Goal: Task Accomplishment & Management: Manage account settings

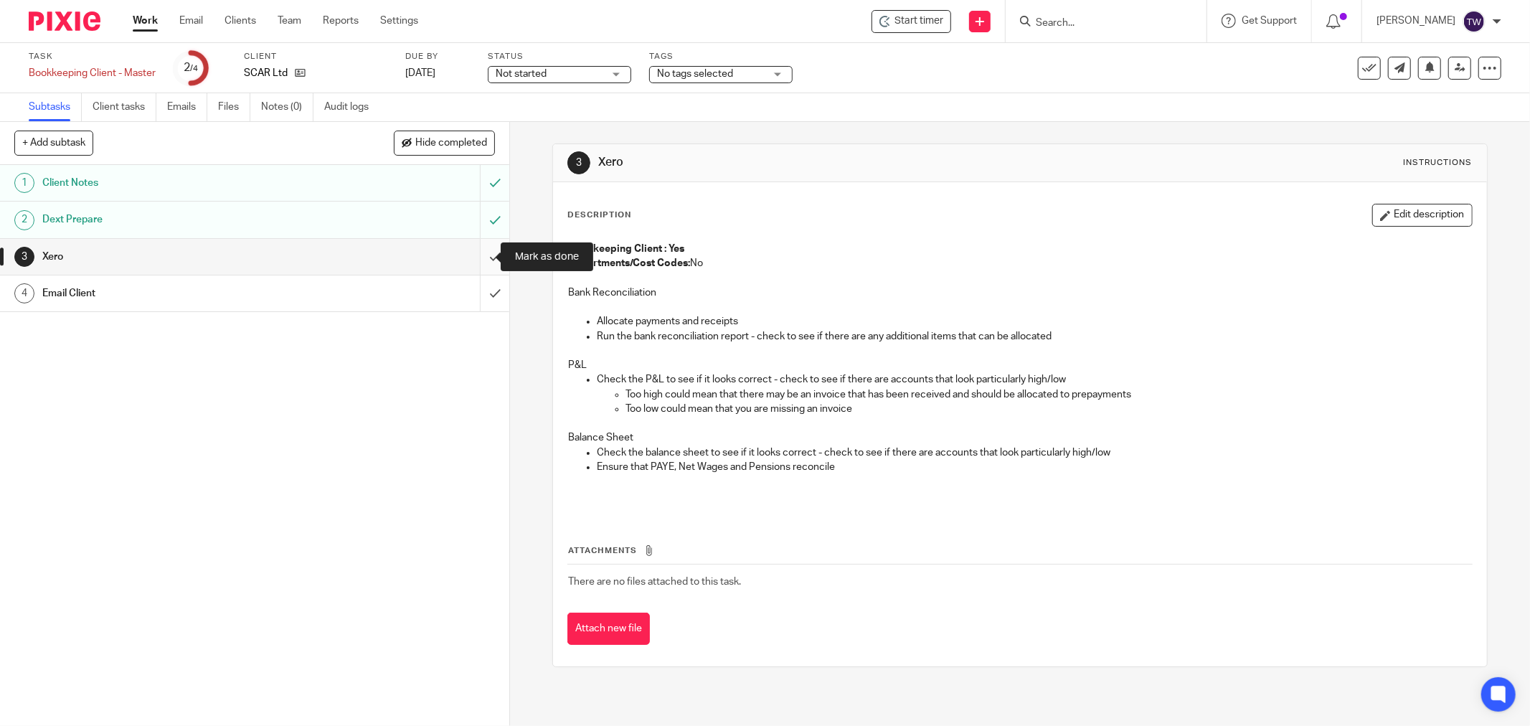
click at [483, 255] on input "submit" at bounding box center [254, 257] width 509 height 36
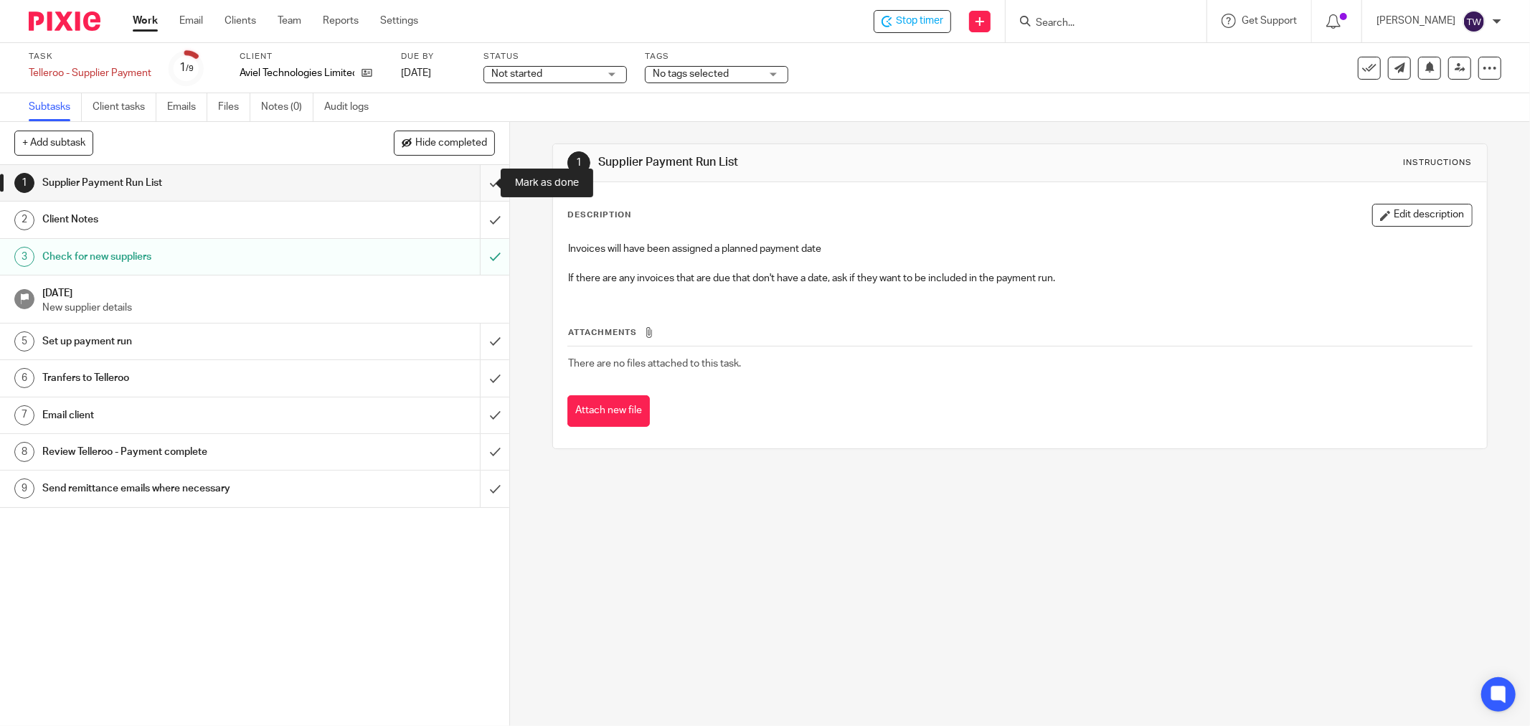
click at [478, 182] on input "submit" at bounding box center [254, 183] width 509 height 36
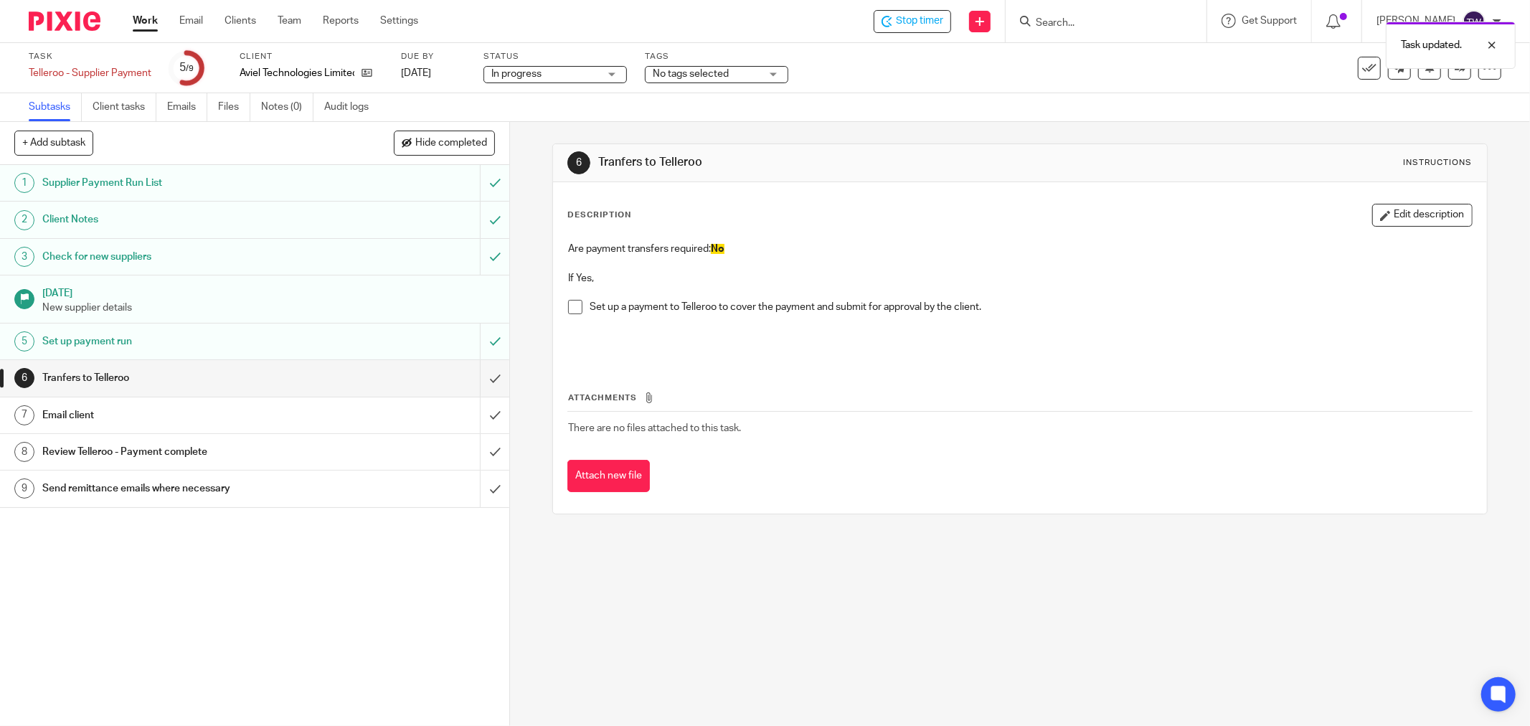
click at [148, 24] on link "Work" at bounding box center [145, 21] width 25 height 14
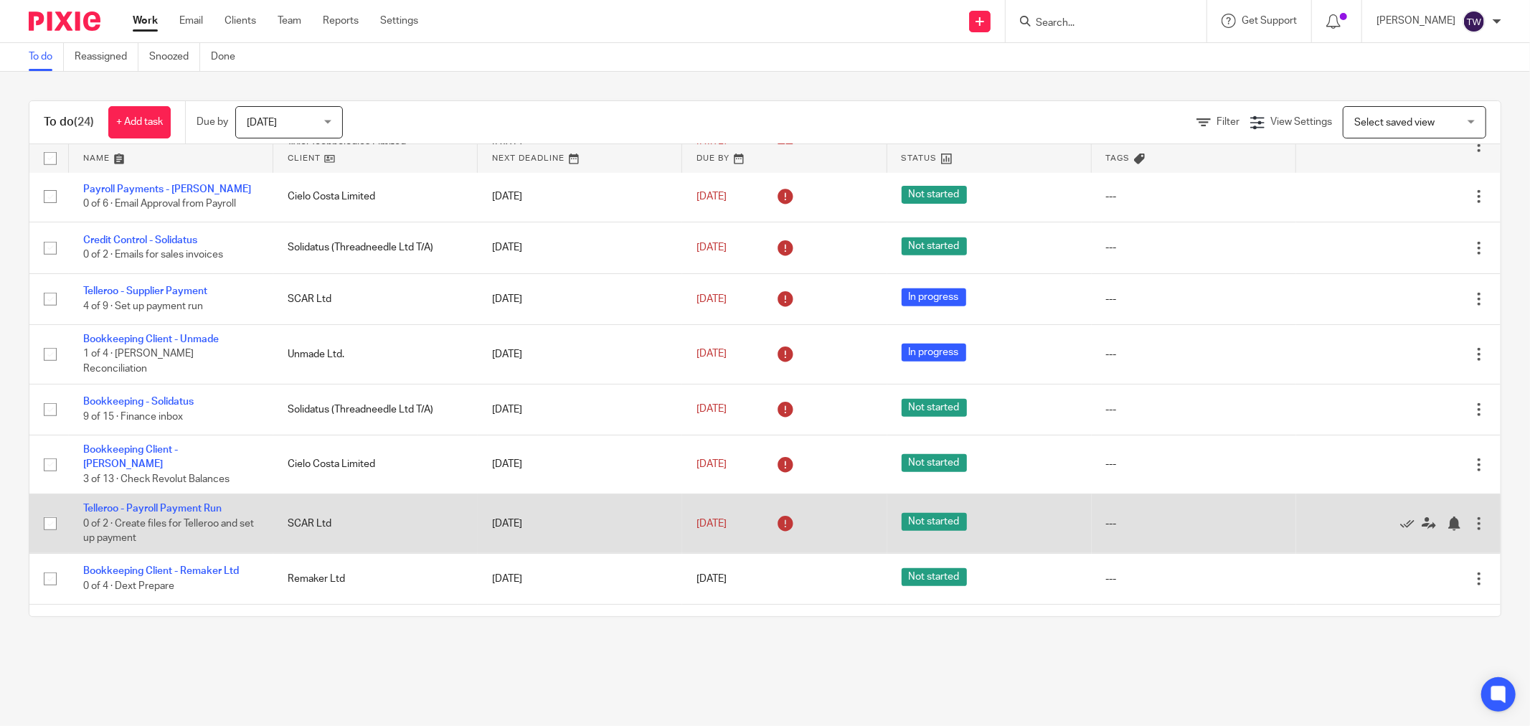
scroll to position [888, 0]
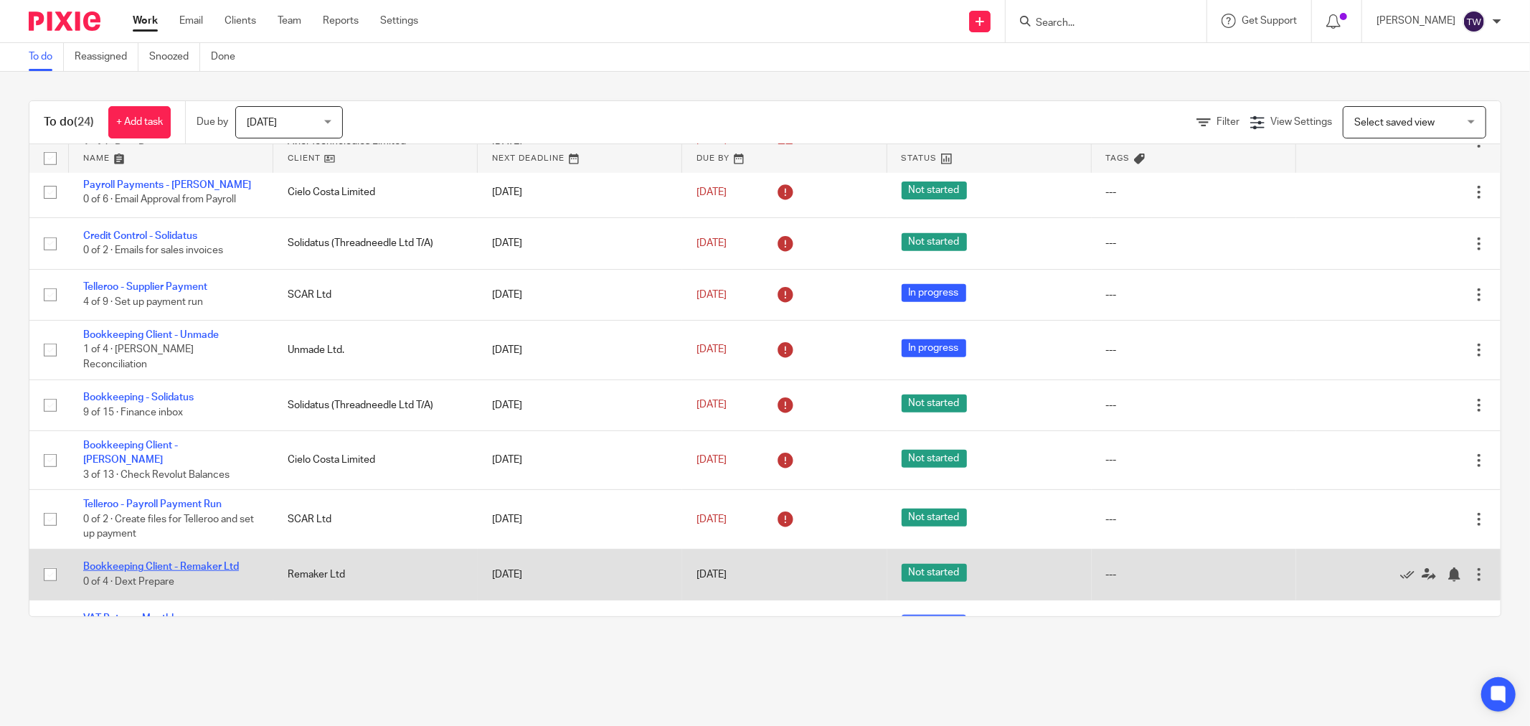
click at [210, 562] on link "Bookkeeping Client - Remaker Ltd" at bounding box center [161, 567] width 156 height 10
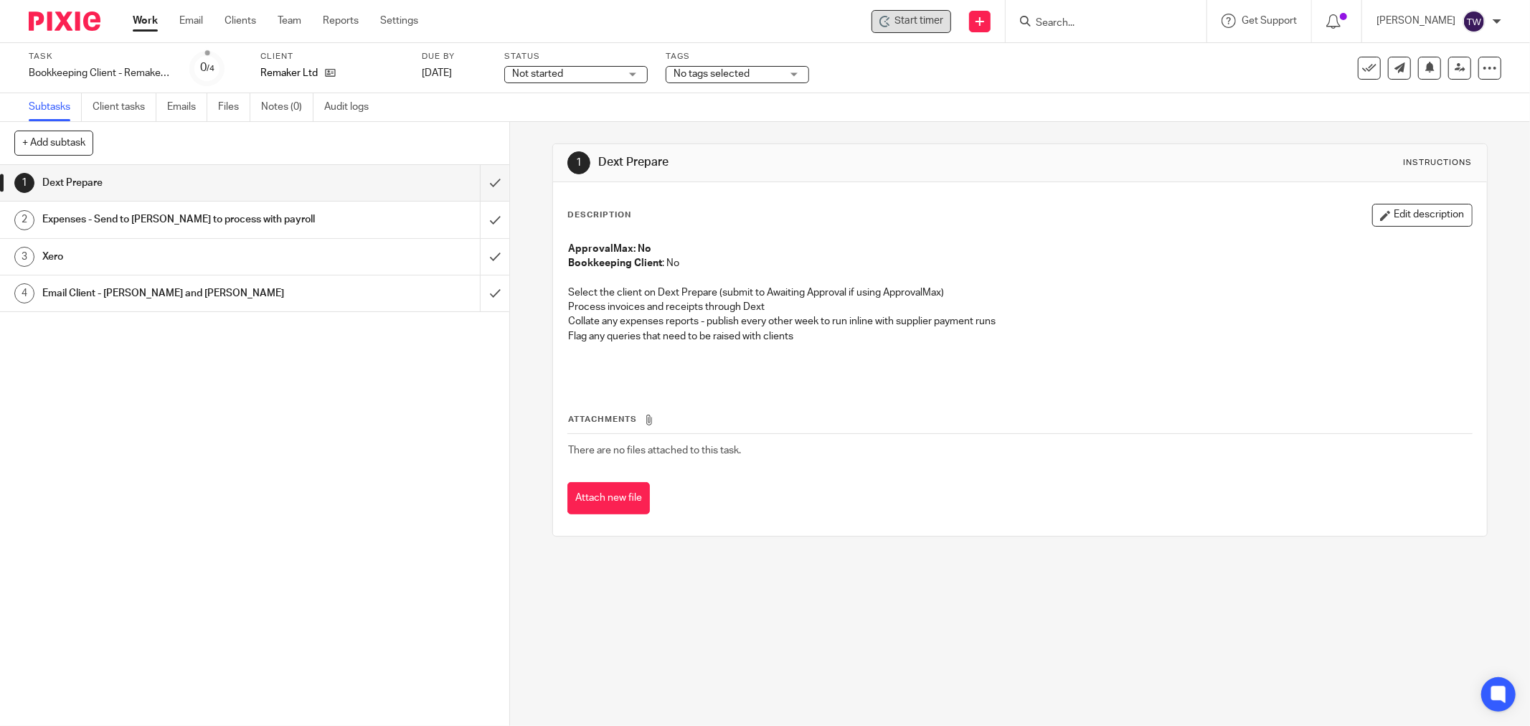
click at [913, 27] on span "Start timer" at bounding box center [918, 21] width 49 height 15
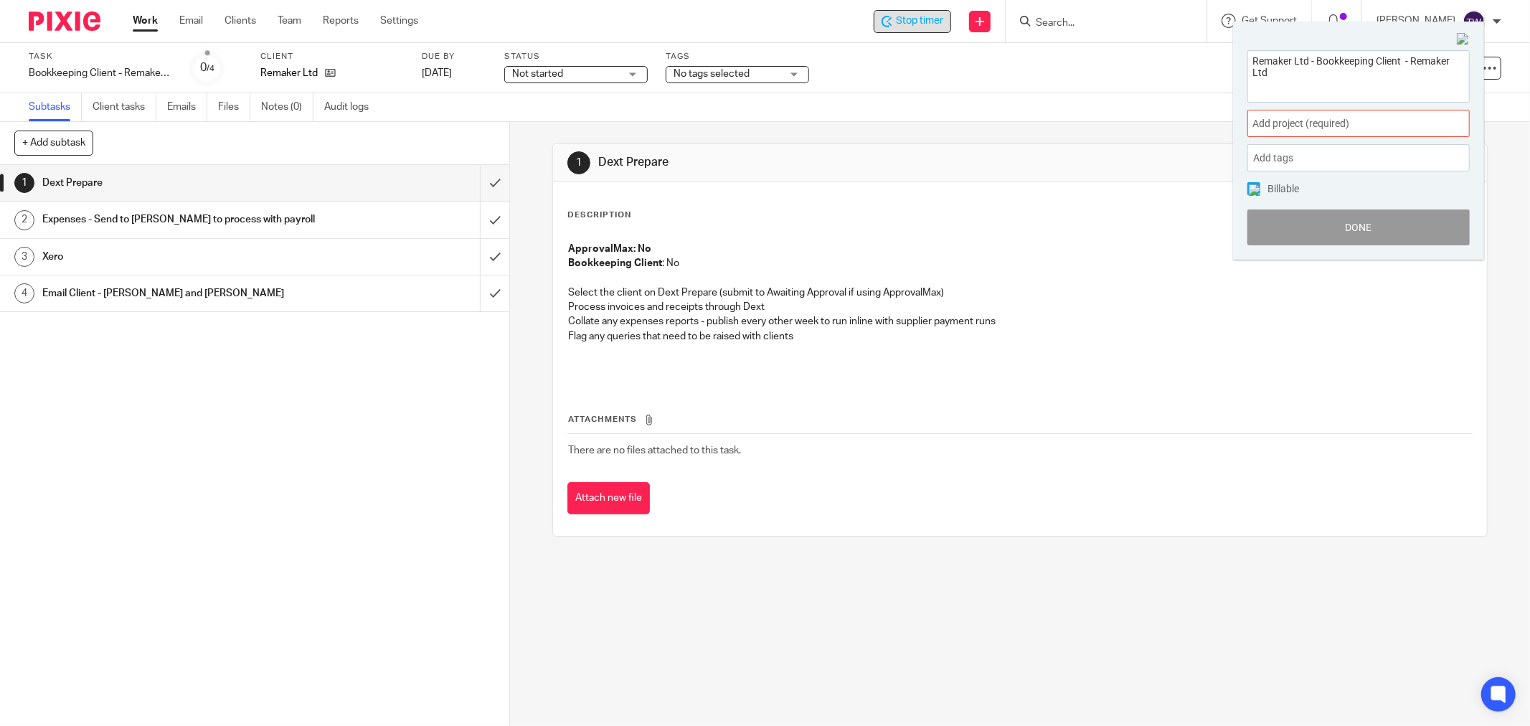
click at [1372, 117] on span "Add project (required) :" at bounding box center [1342, 123] width 181 height 15
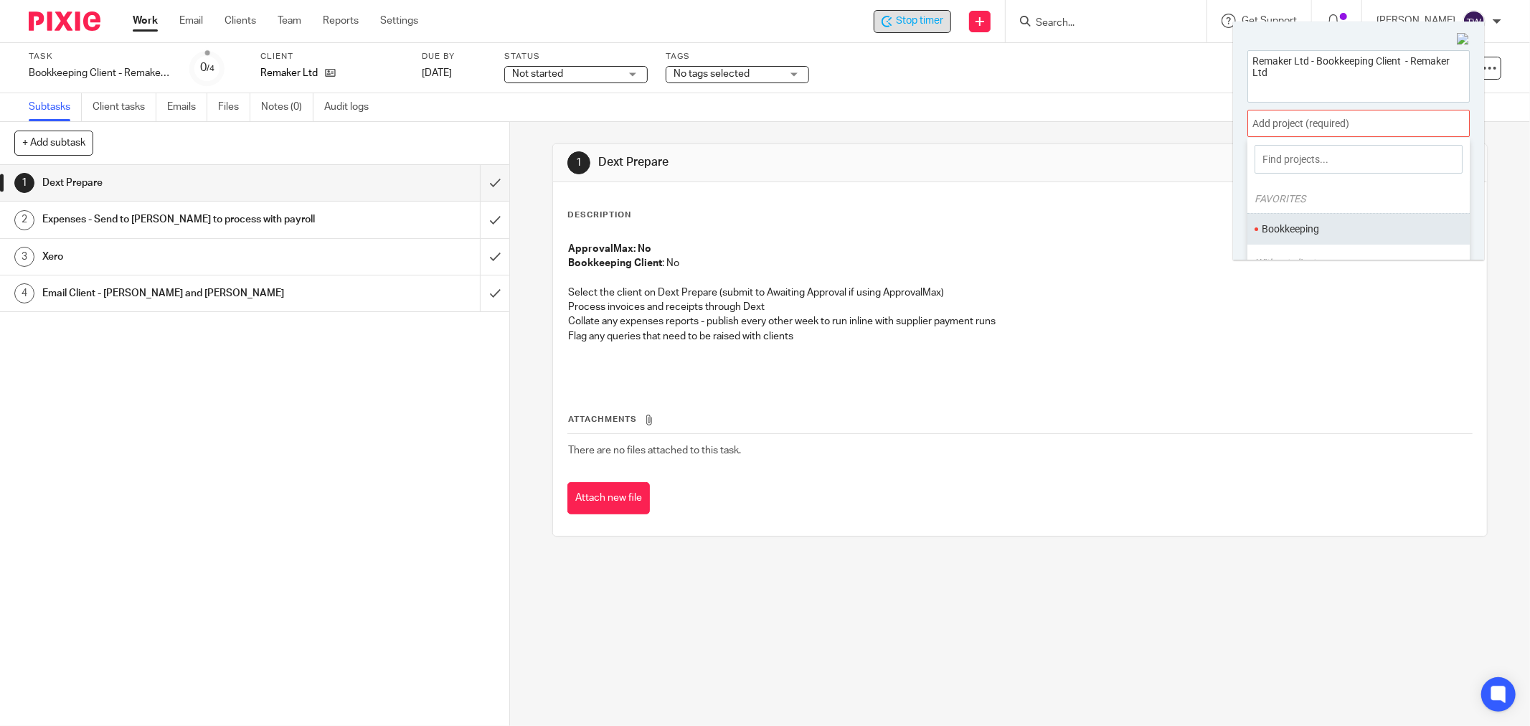
click at [1304, 228] on li "Bookkeeping" at bounding box center [1355, 229] width 187 height 15
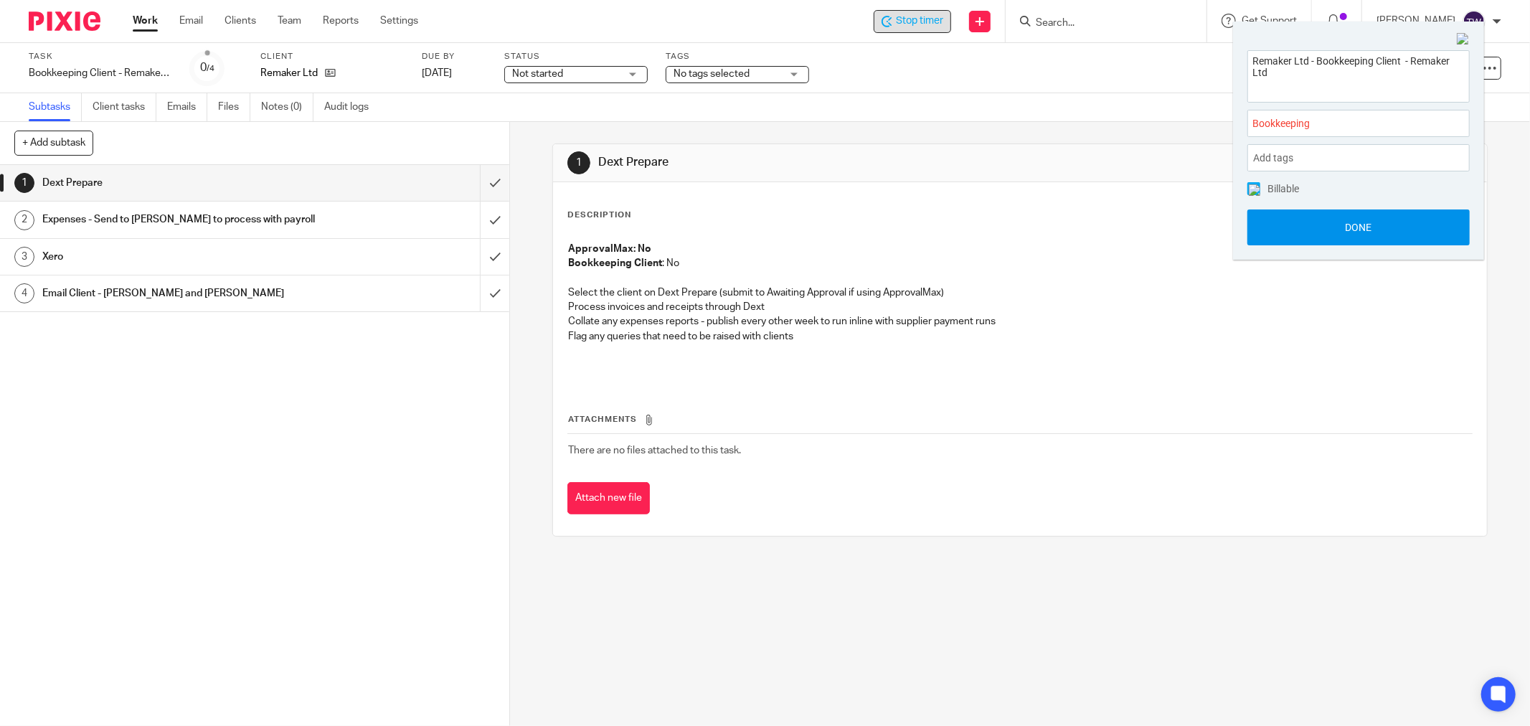
click at [1355, 233] on button "Done" at bounding box center [1358, 227] width 222 height 36
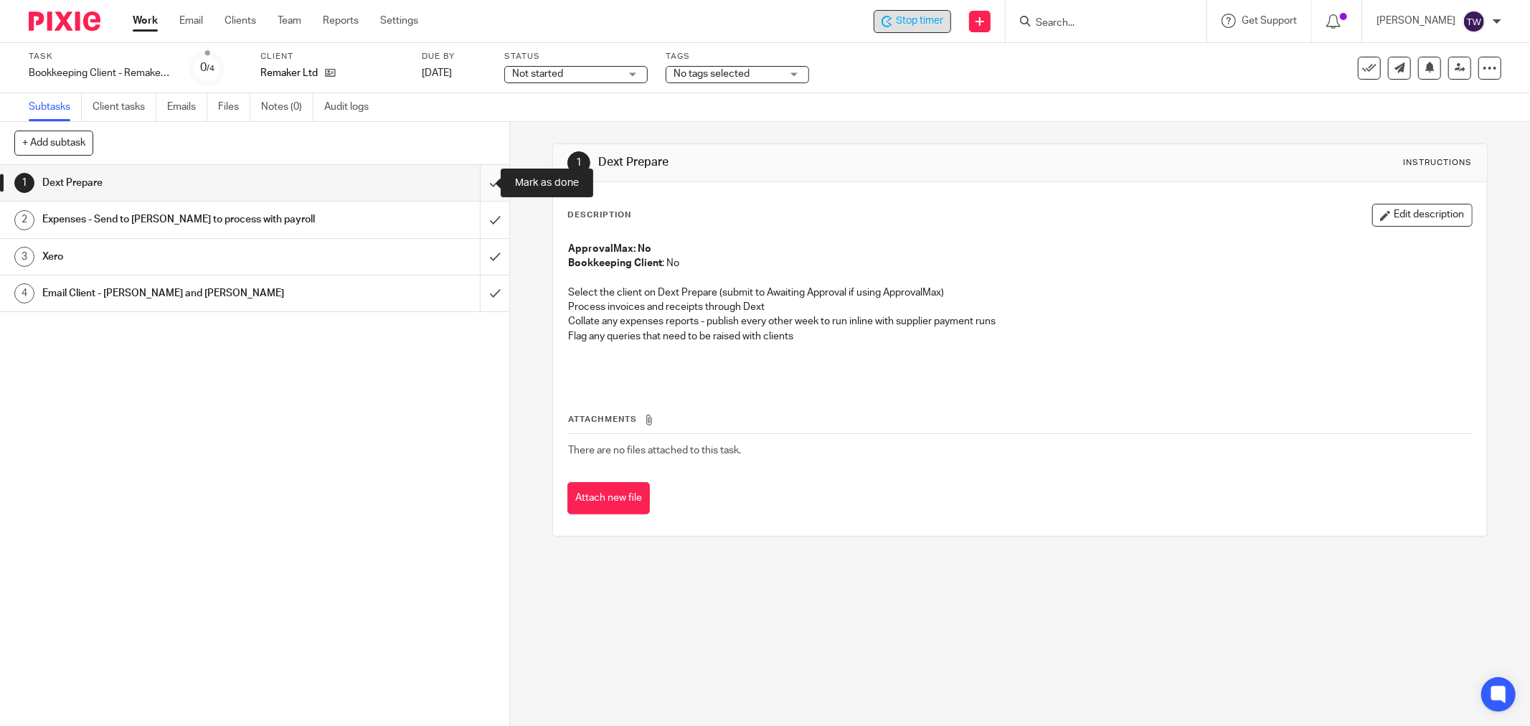
click at [481, 179] on input "submit" at bounding box center [254, 183] width 509 height 36
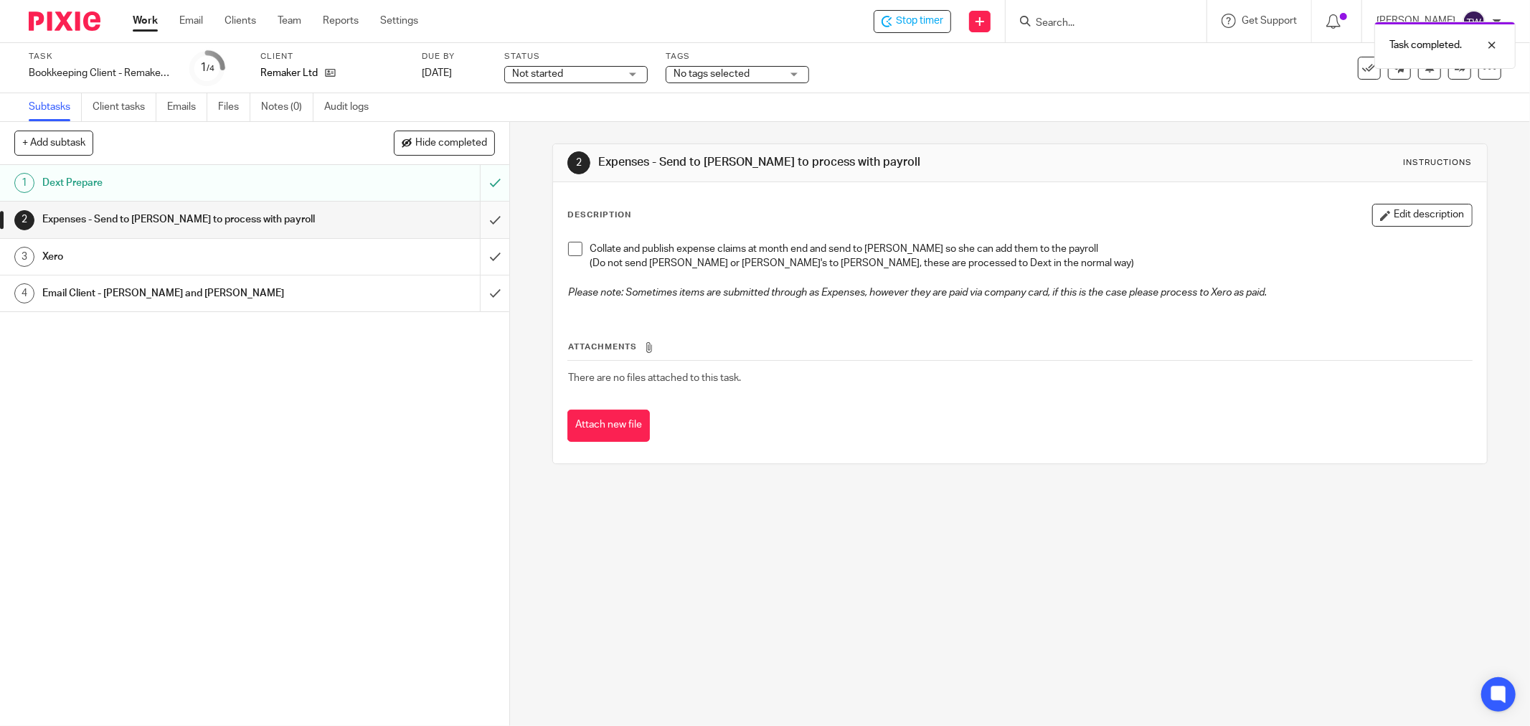
click at [481, 222] on input "submit" at bounding box center [254, 220] width 509 height 36
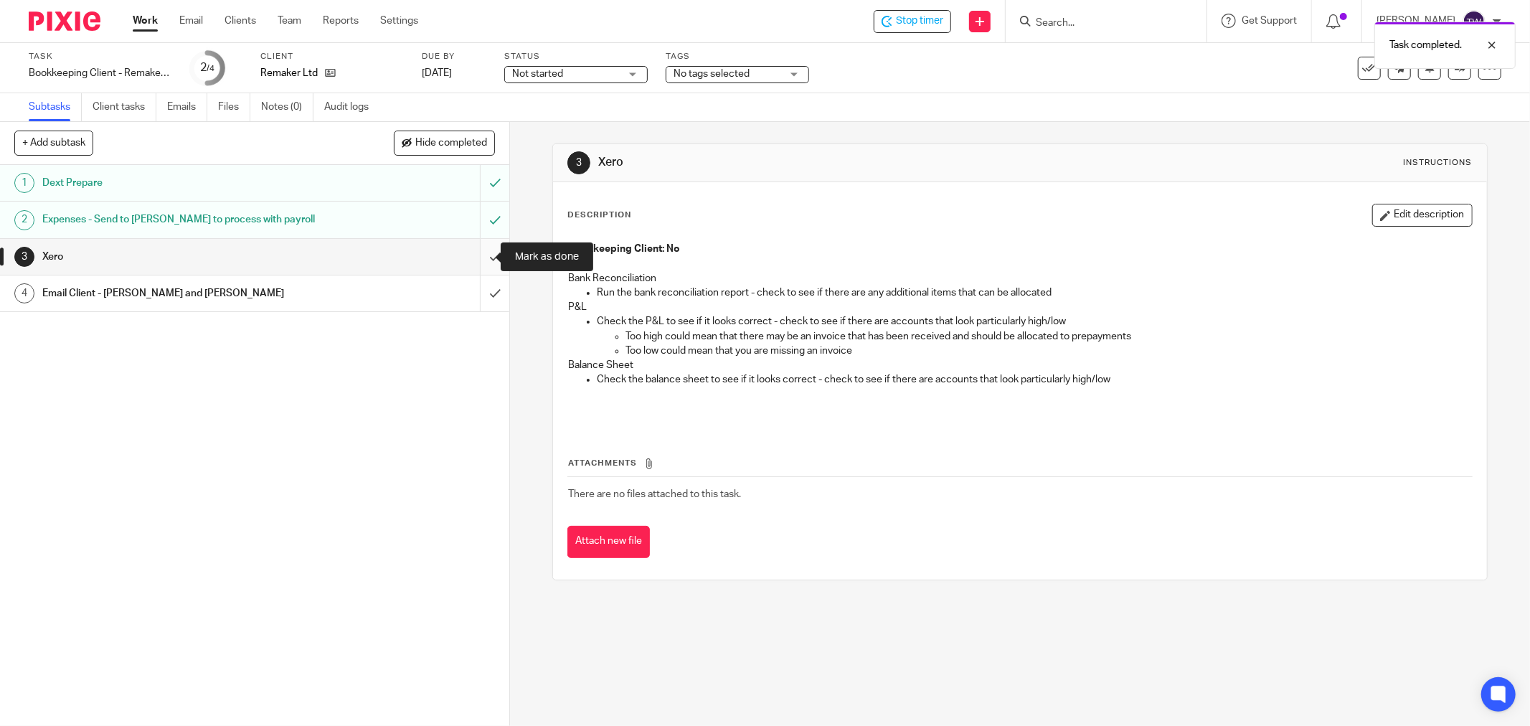
click at [482, 251] on input "submit" at bounding box center [254, 257] width 509 height 36
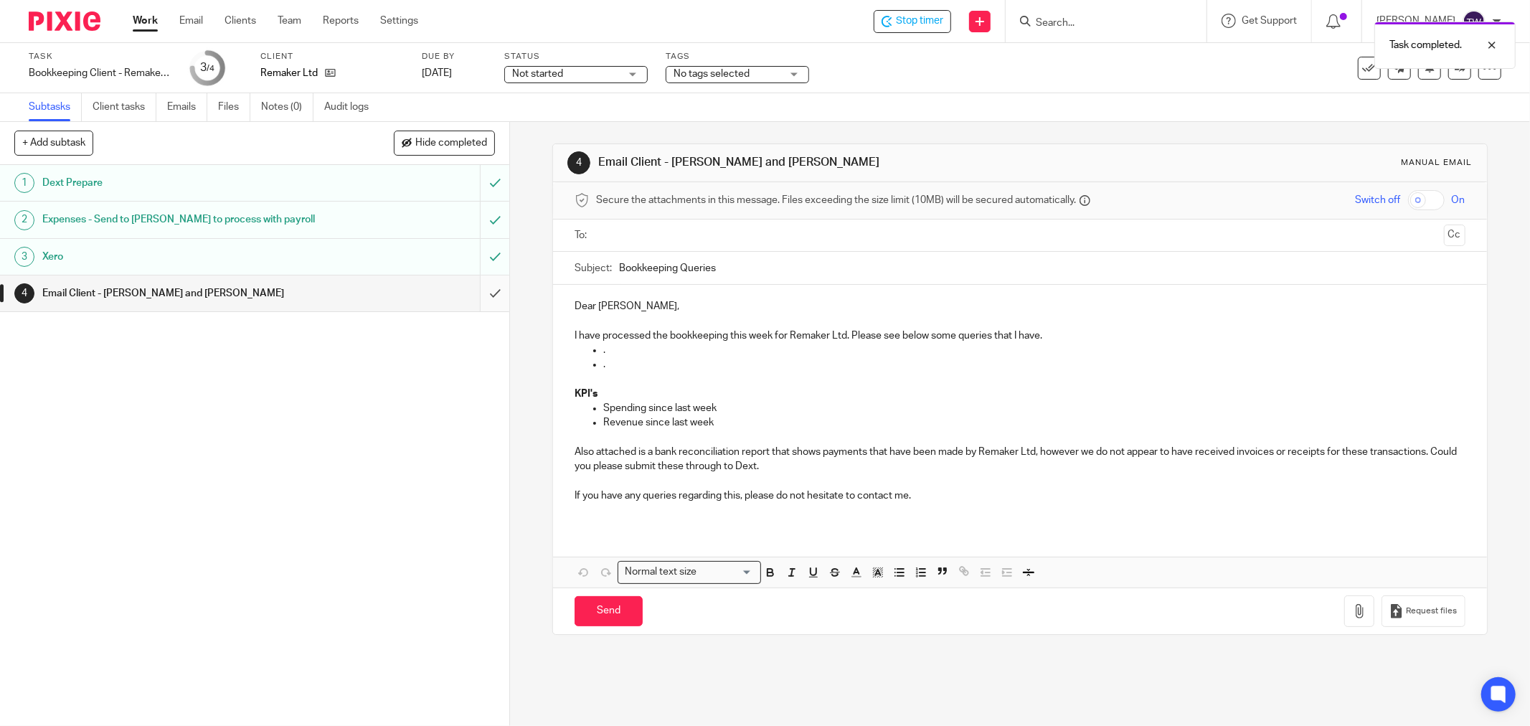
click at [483, 288] on input "submit" at bounding box center [254, 293] width 509 height 36
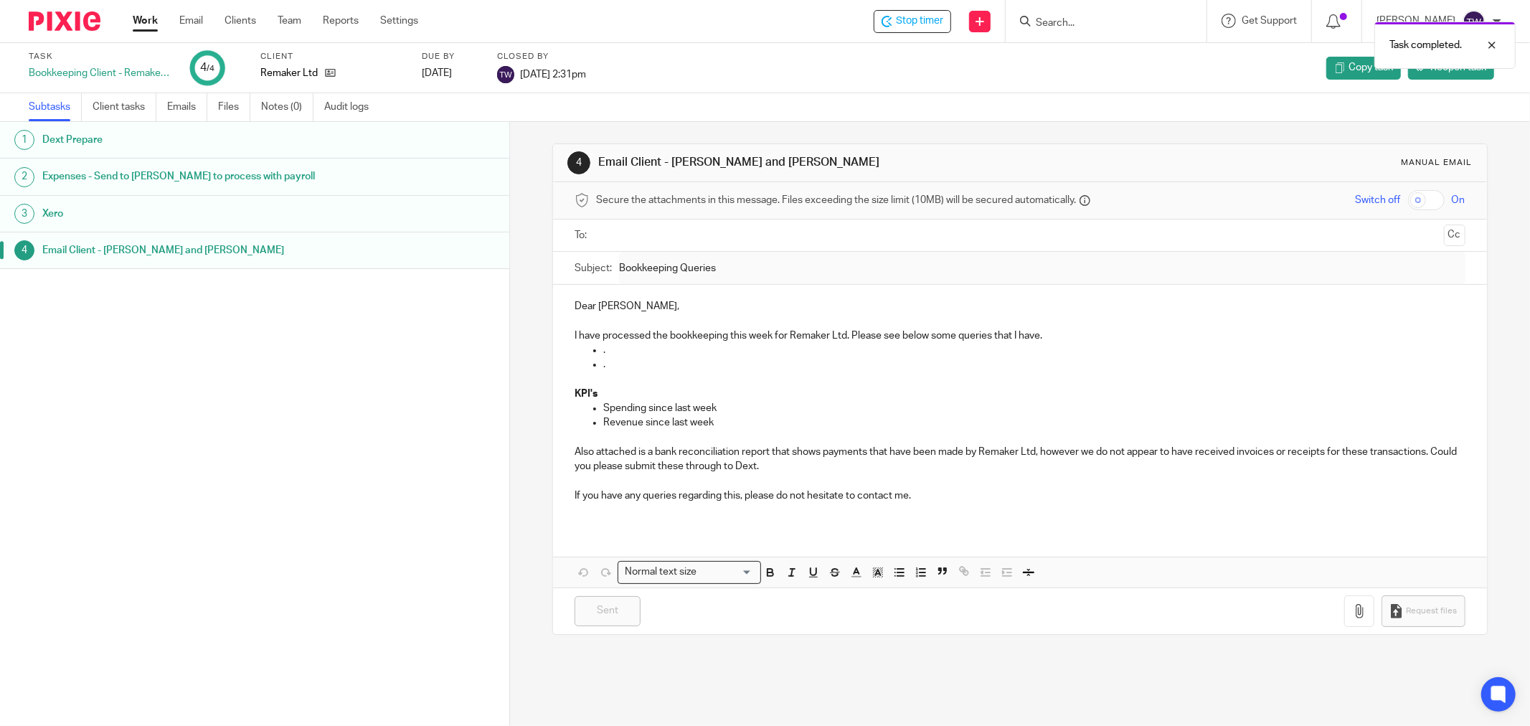
click at [142, 16] on link "Work" at bounding box center [145, 21] width 25 height 14
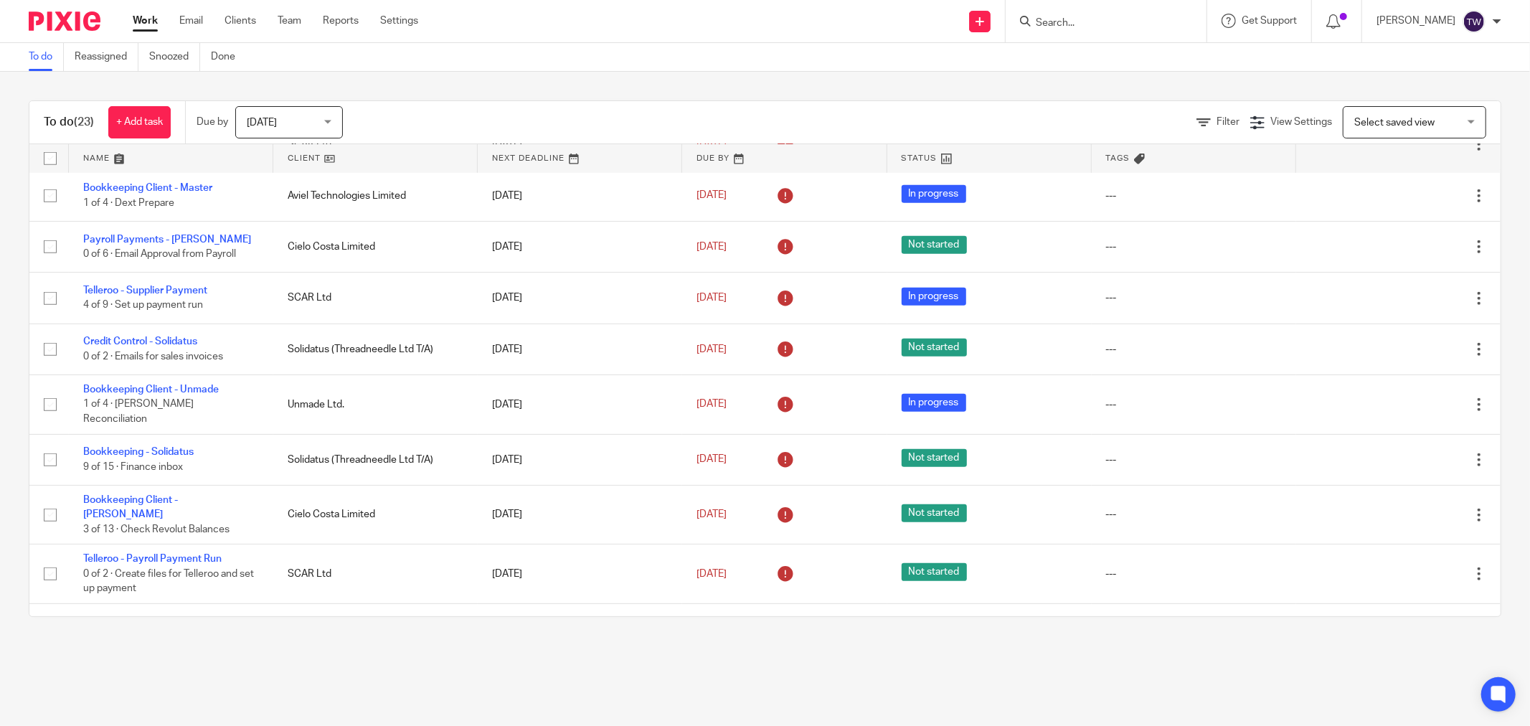
scroll to position [836, 0]
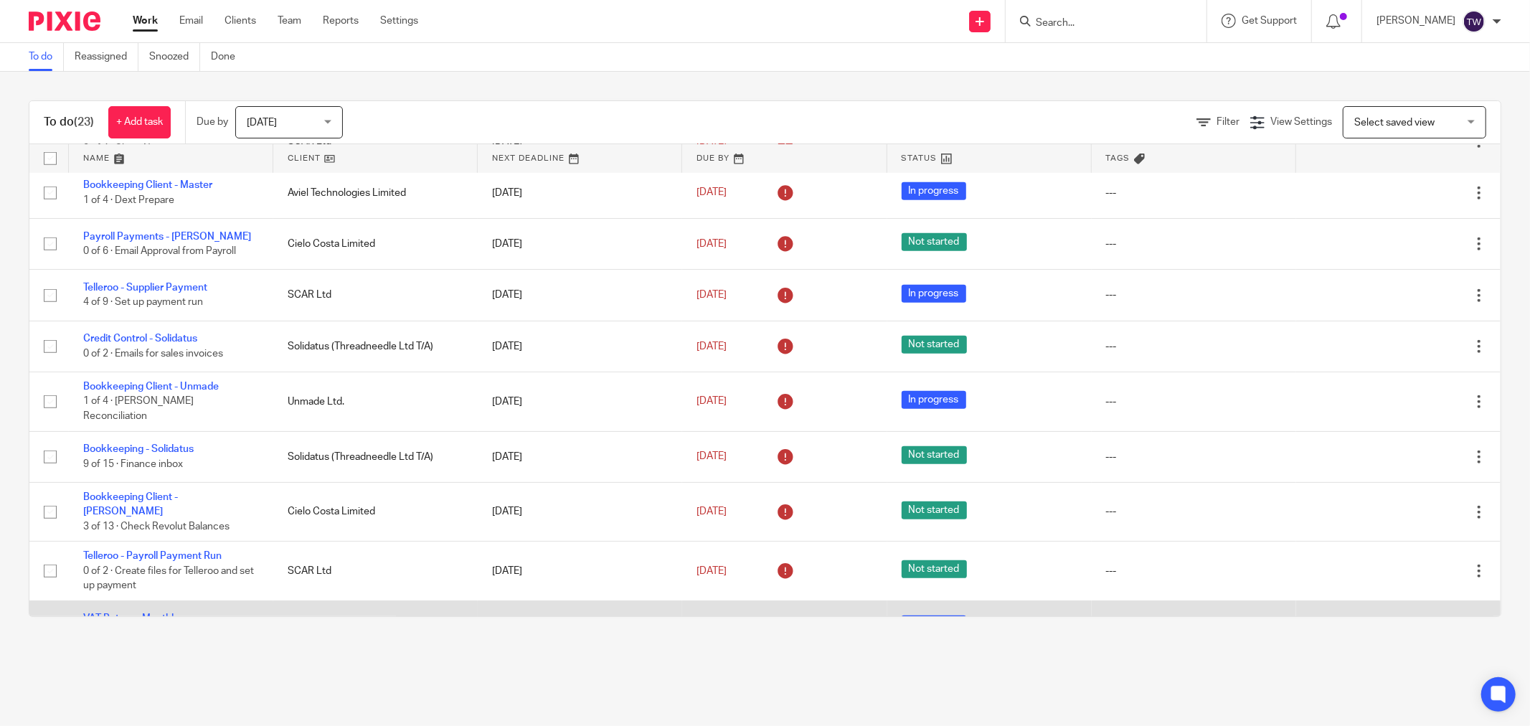
click at [161, 613] on link "VAT Return - Monthly" at bounding box center [131, 618] width 96 height 10
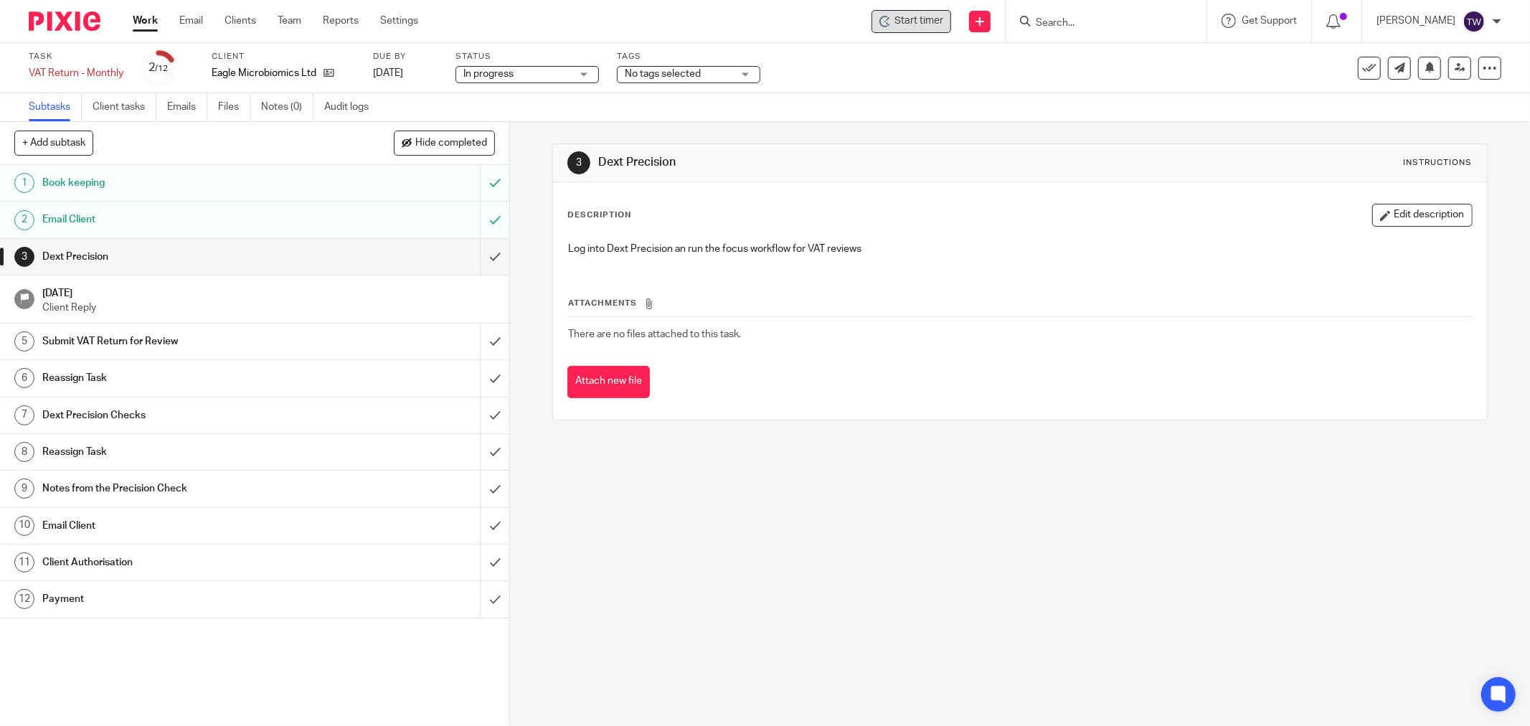
click at [917, 25] on span "Start timer" at bounding box center [918, 21] width 49 height 15
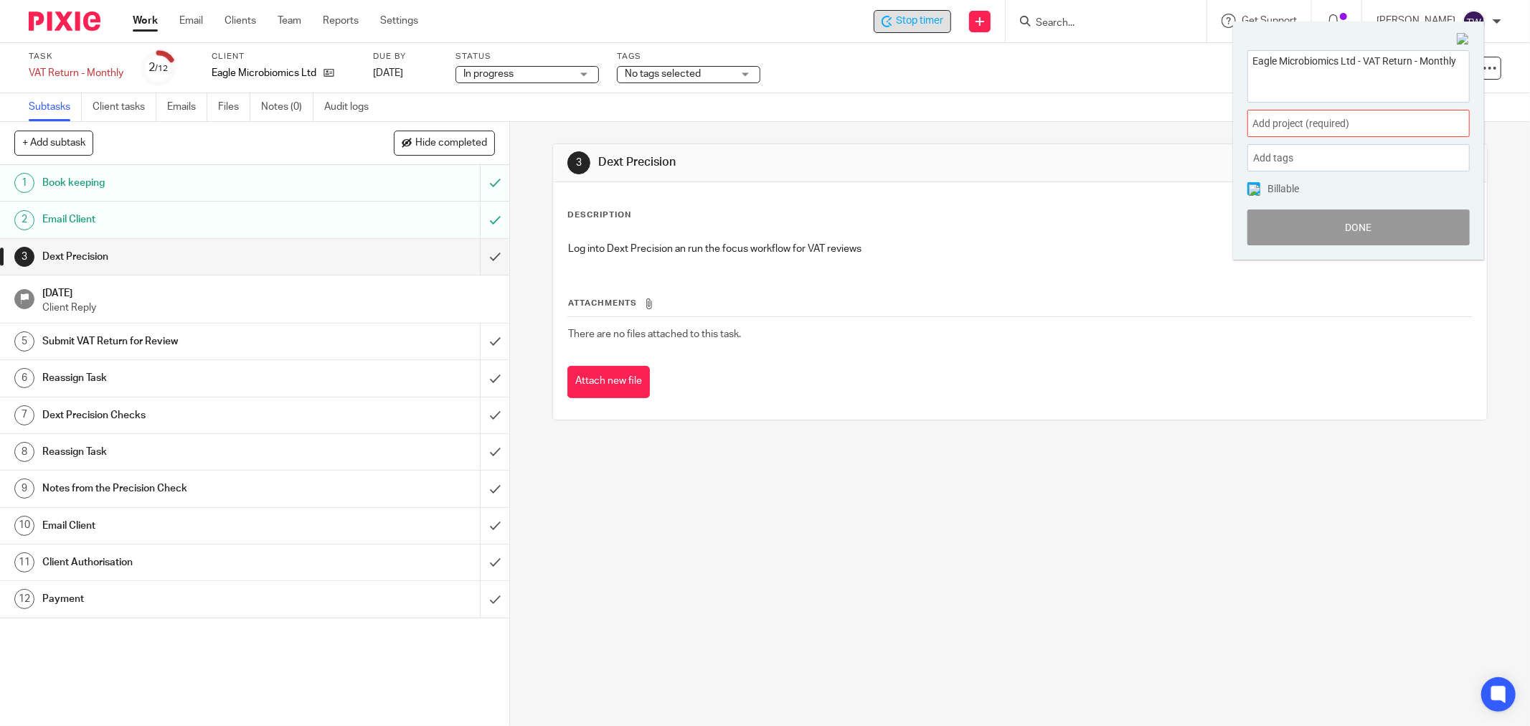
click at [1306, 117] on span "Add project (required) :" at bounding box center [1342, 123] width 181 height 15
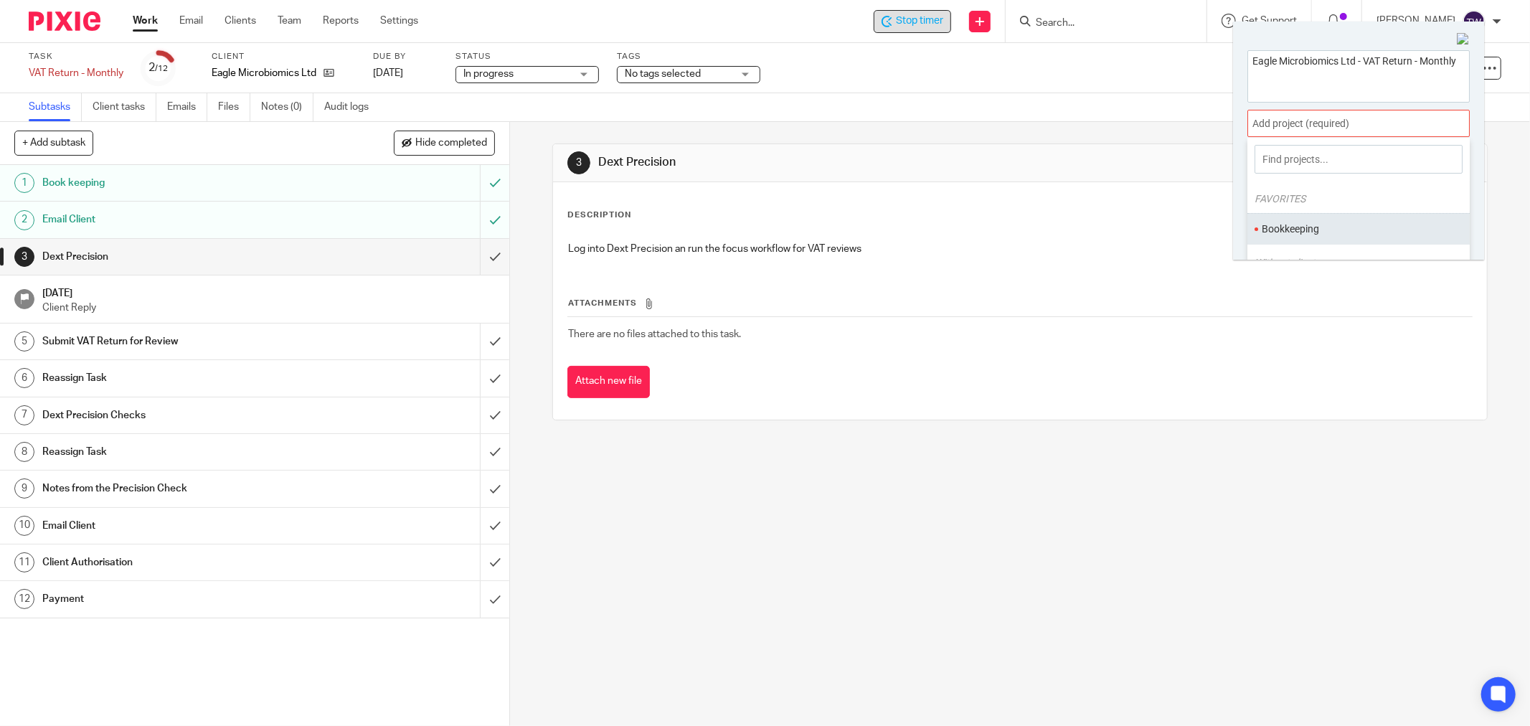
click at [1315, 227] on li "Bookkeeping" at bounding box center [1355, 229] width 187 height 15
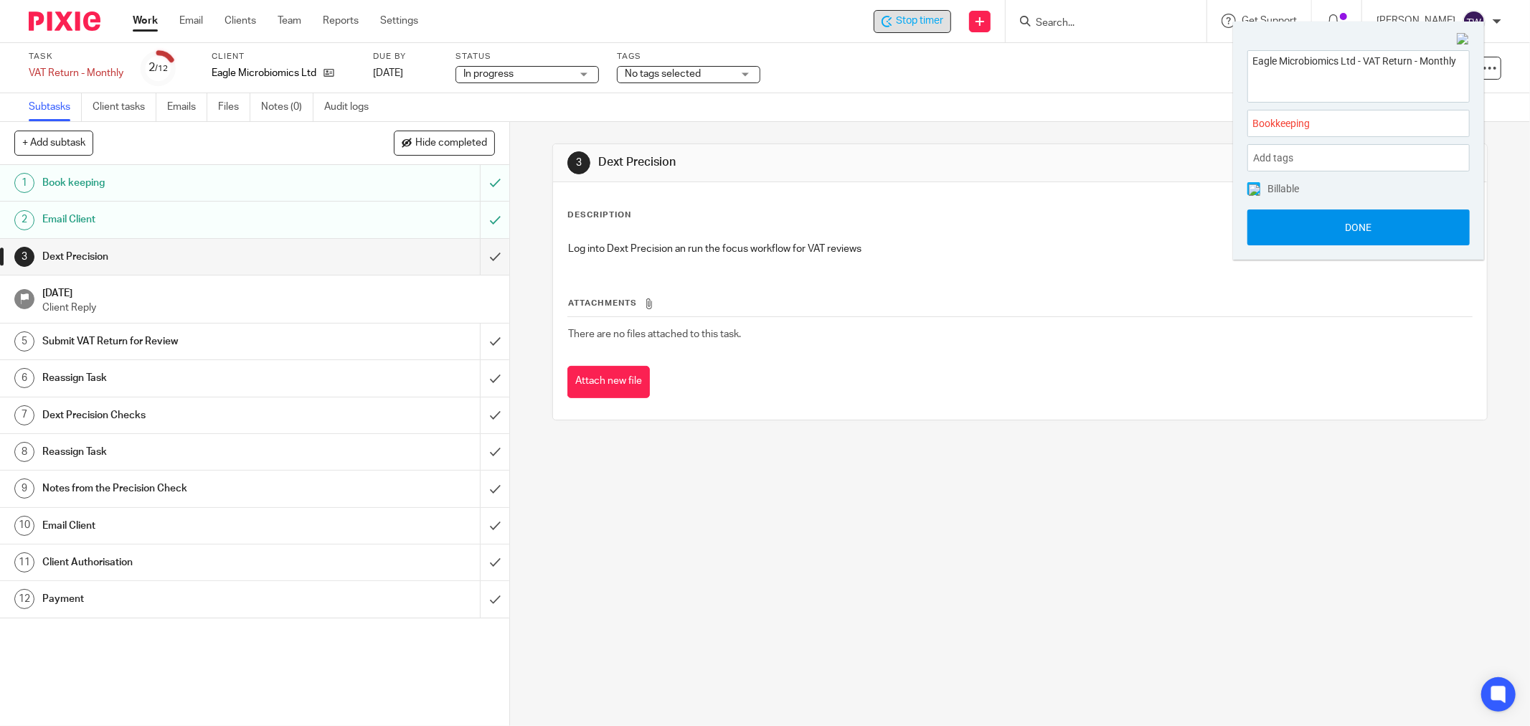
drag, startPoint x: 1353, startPoint y: 223, endPoint x: 1313, endPoint y: 202, distance: 44.9
click at [1352, 222] on button "Done" at bounding box center [1358, 227] width 222 height 36
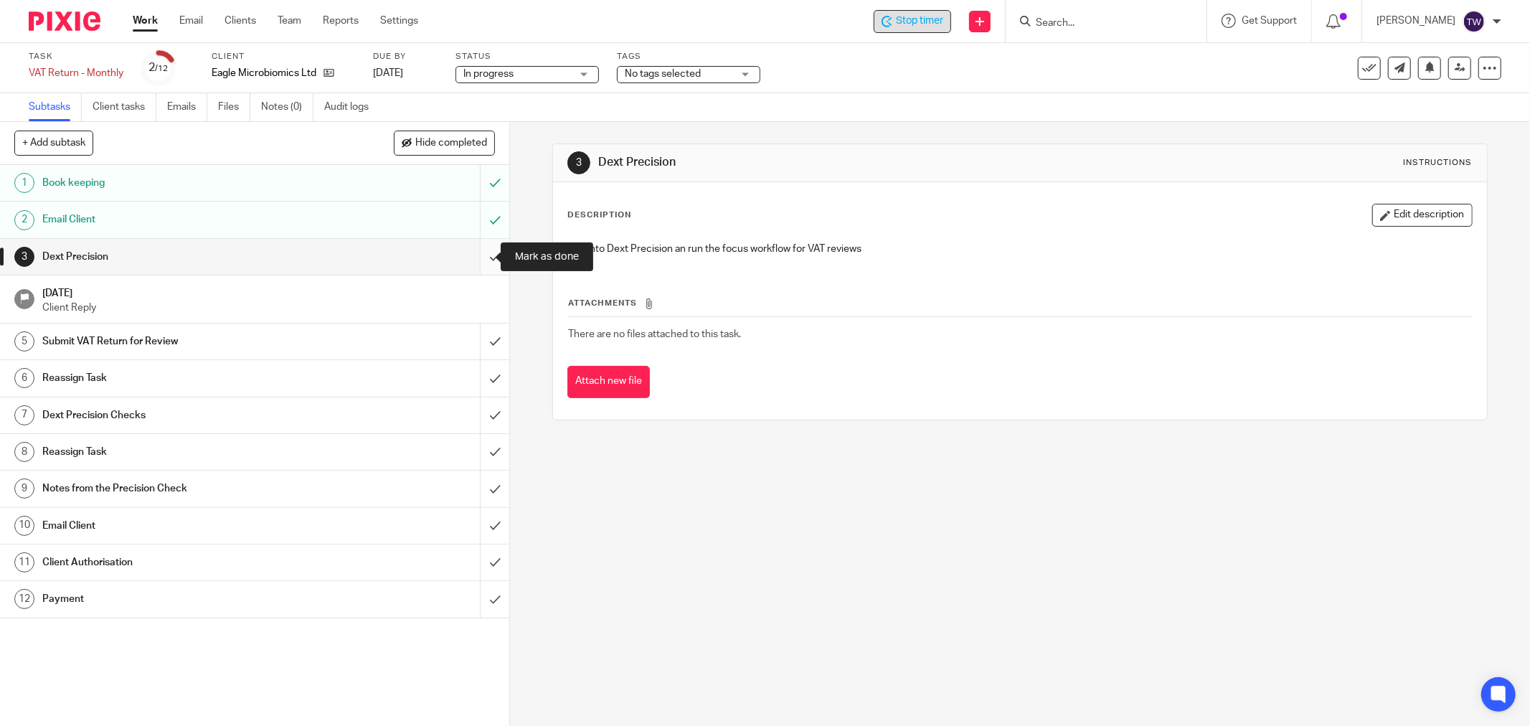
click at [483, 255] on input "submit" at bounding box center [254, 257] width 509 height 36
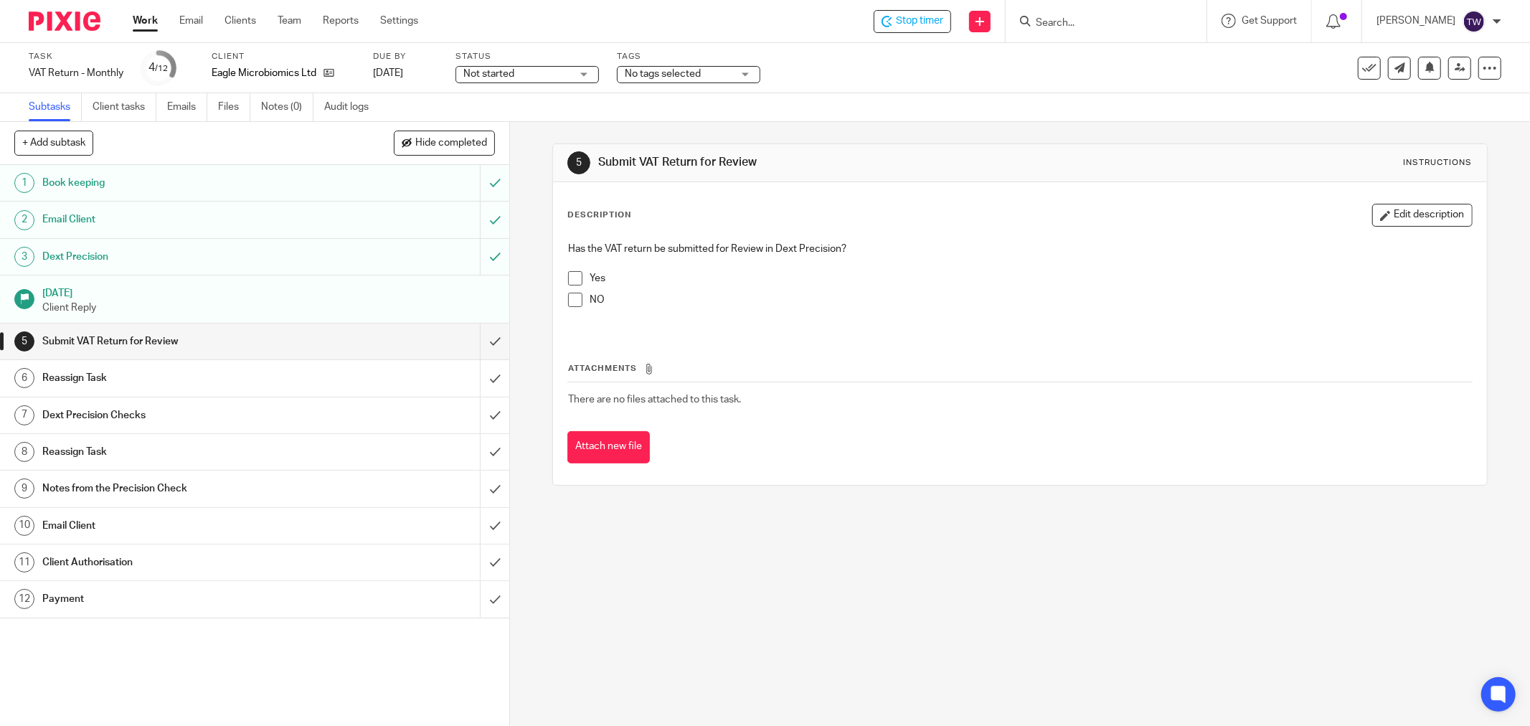
click at [570, 281] on span at bounding box center [575, 278] width 14 height 14
click at [347, 303] on p "Client Reply" at bounding box center [268, 307] width 453 height 14
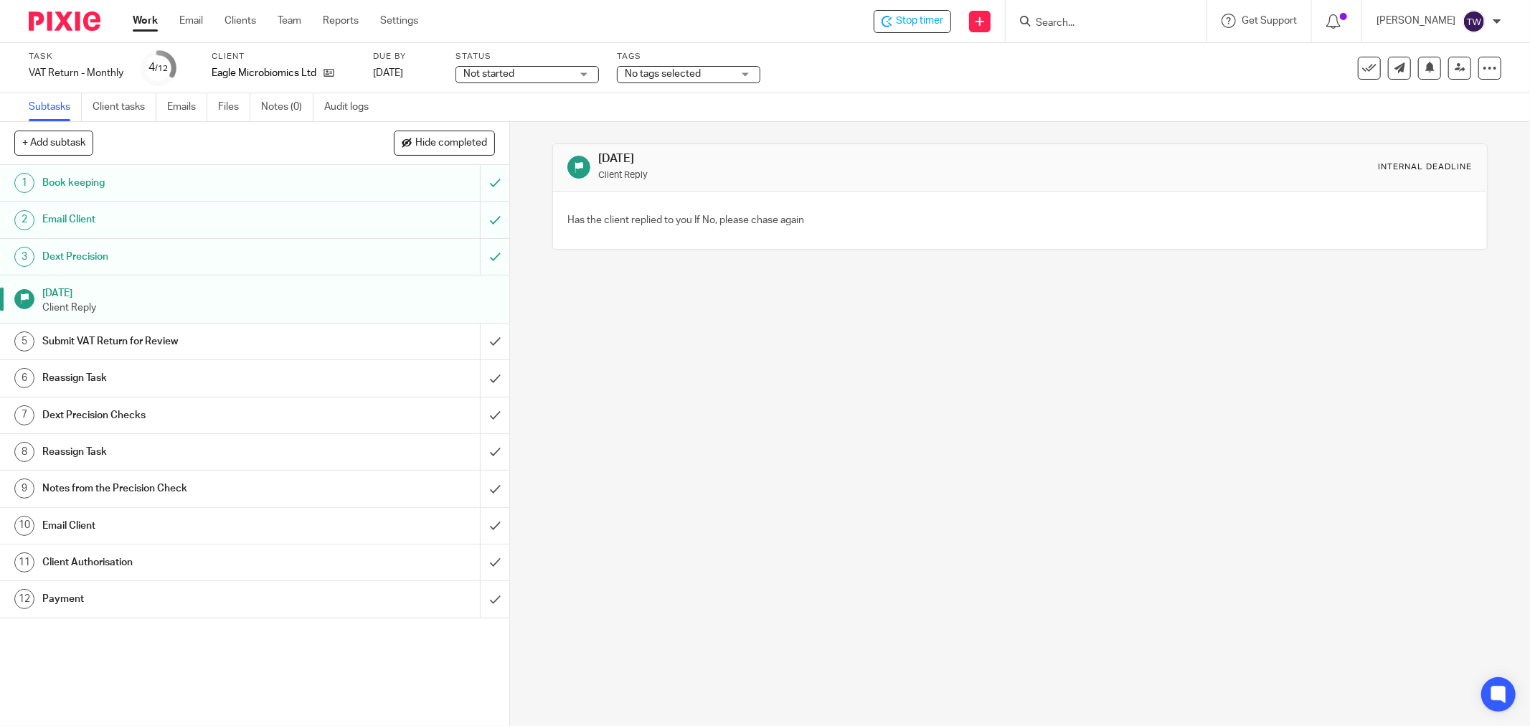
click at [338, 206] on link "2 Email Client" at bounding box center [240, 220] width 480 height 36
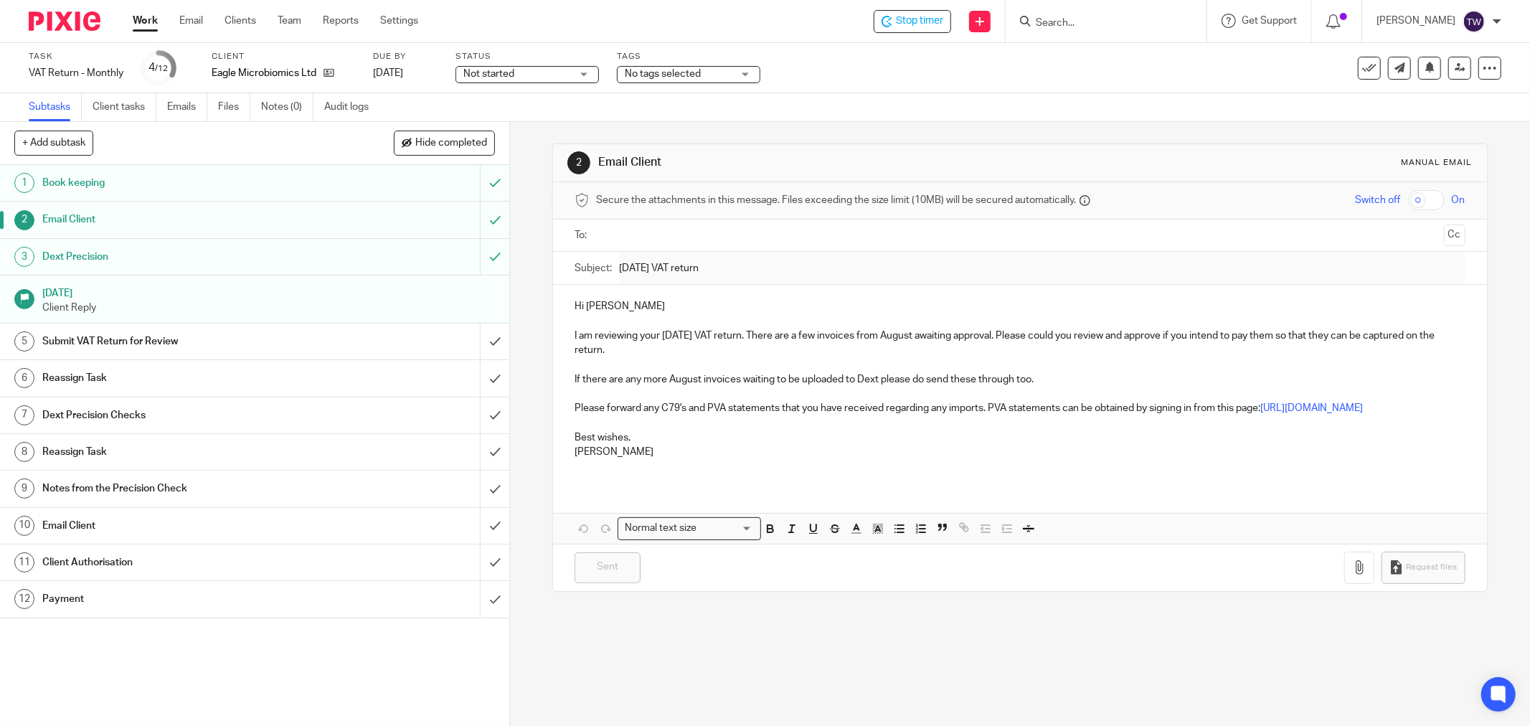
click at [586, 237] on div "To: Cc" at bounding box center [1019, 235] width 891 height 32
click at [453, 283] on h1 "[DATE]" at bounding box center [268, 292] width 453 height 18
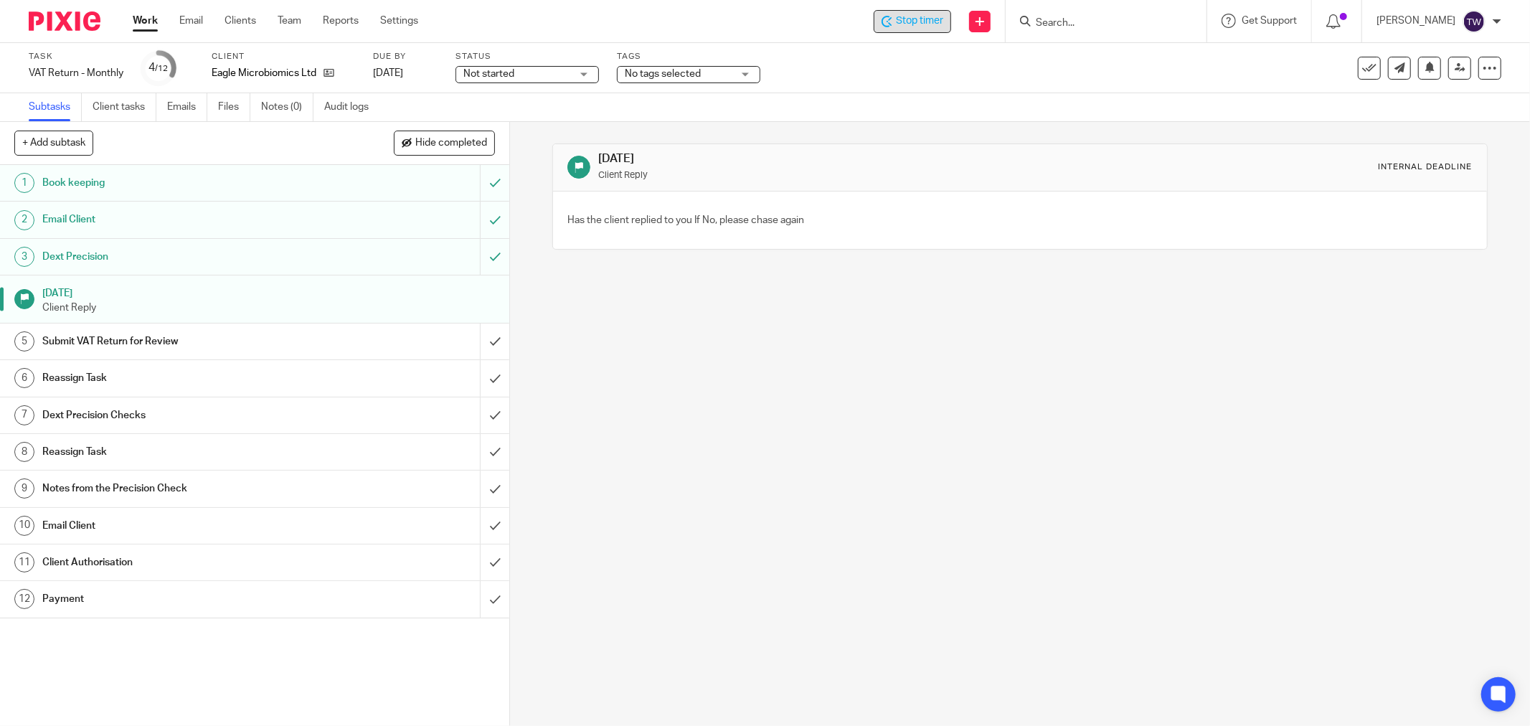
click at [951, 29] on div "Stop timer" at bounding box center [912, 21] width 77 height 23
click at [1045, 12] on div at bounding box center [1103, 21] width 167 height 18
click at [1066, 17] on input "Search" at bounding box center [1098, 23] width 129 height 13
click at [483, 339] on input "submit" at bounding box center [254, 341] width 509 height 36
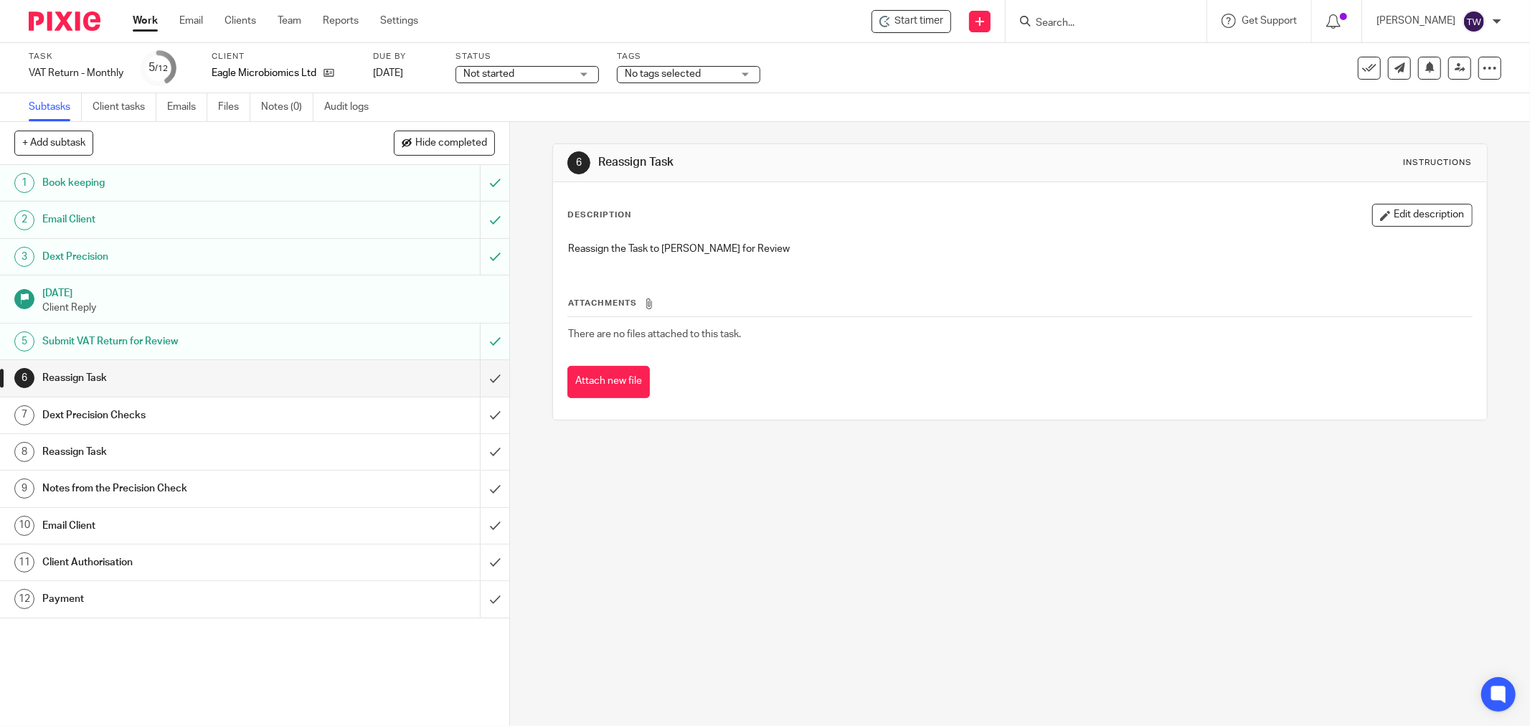
click at [445, 376] on div "Reassign Task" at bounding box center [253, 378] width 423 height 22
click at [1486, 62] on div at bounding box center [1489, 68] width 23 height 23
click at [1362, 69] on icon at bounding box center [1369, 68] width 14 height 14
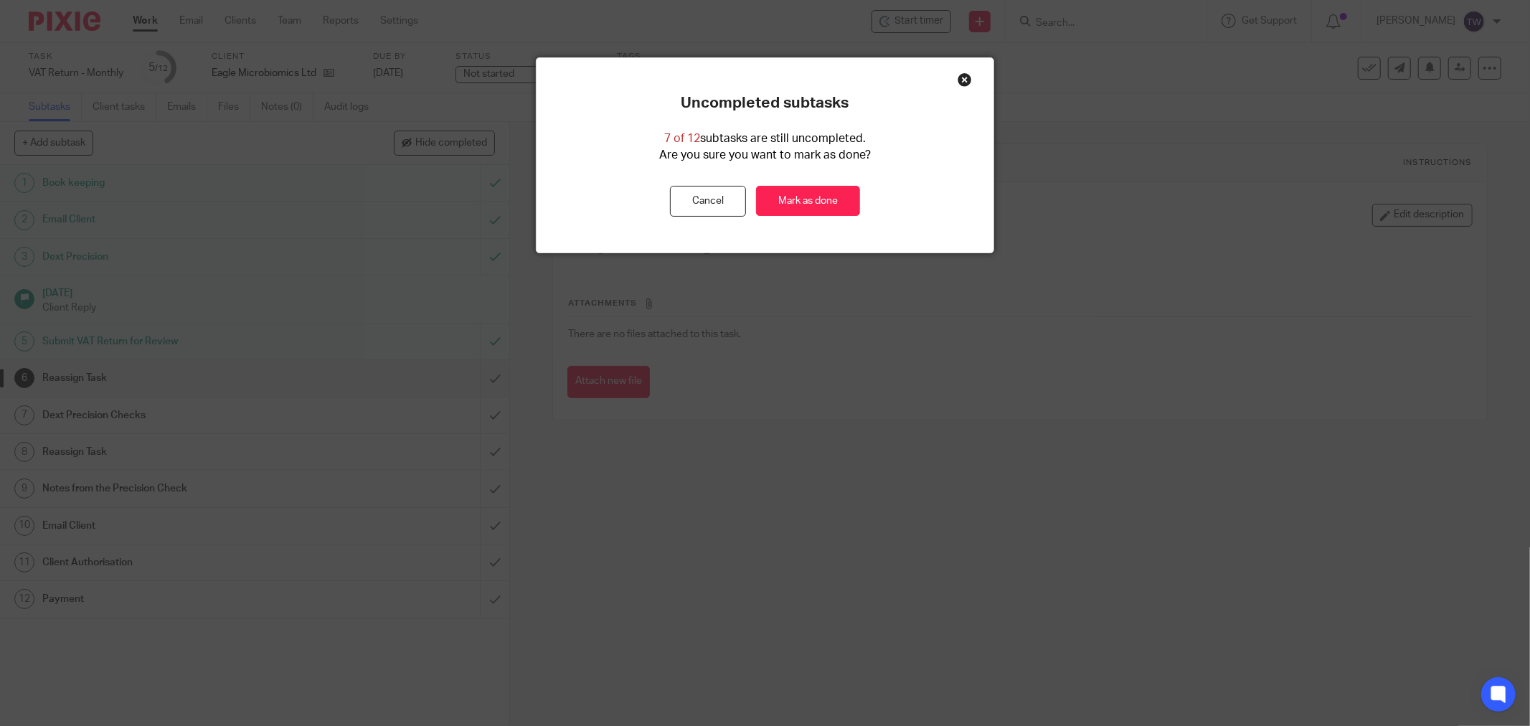
drag, startPoint x: 720, startPoint y: 209, endPoint x: 734, endPoint y: 205, distance: 14.8
click at [721, 206] on button "Cancel" at bounding box center [708, 201] width 76 height 31
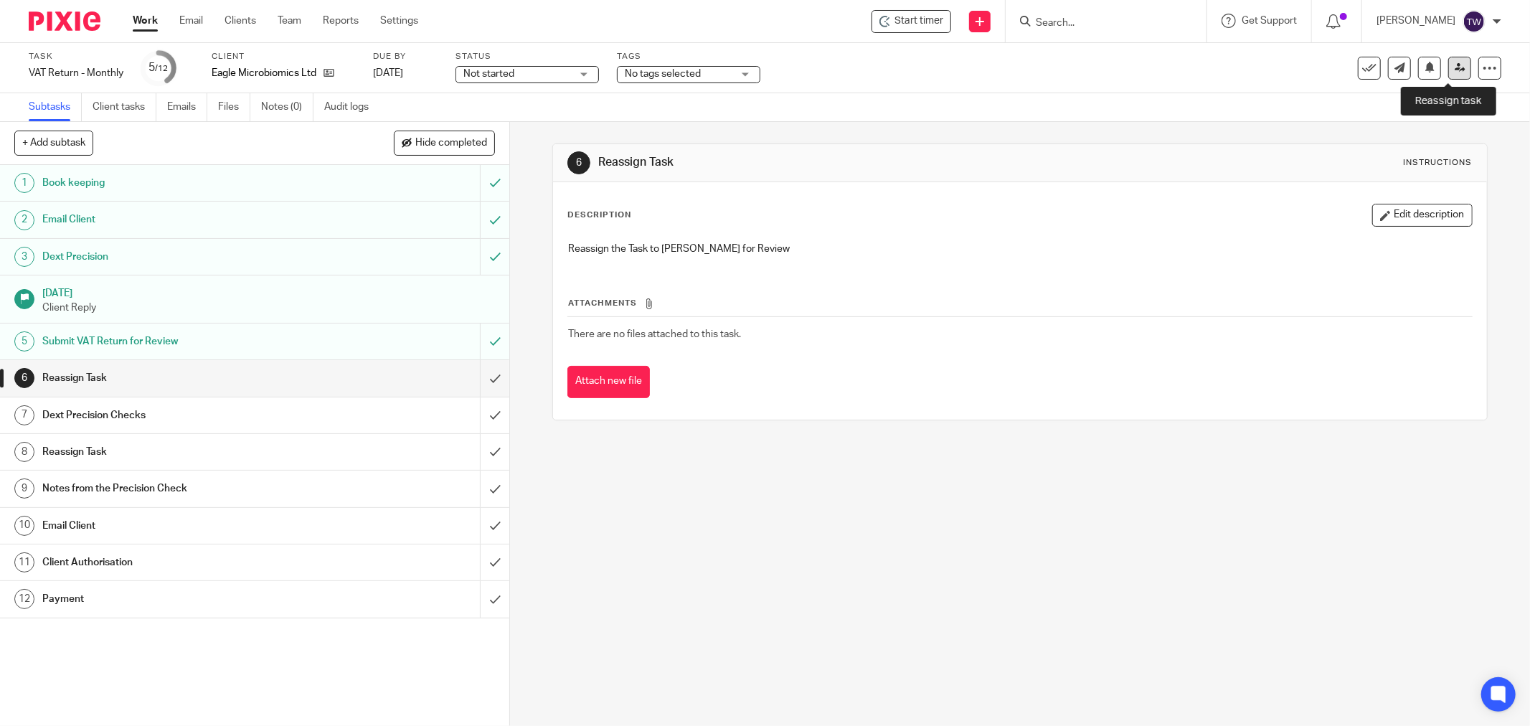
click at [1454, 70] on icon at bounding box center [1459, 67] width 11 height 11
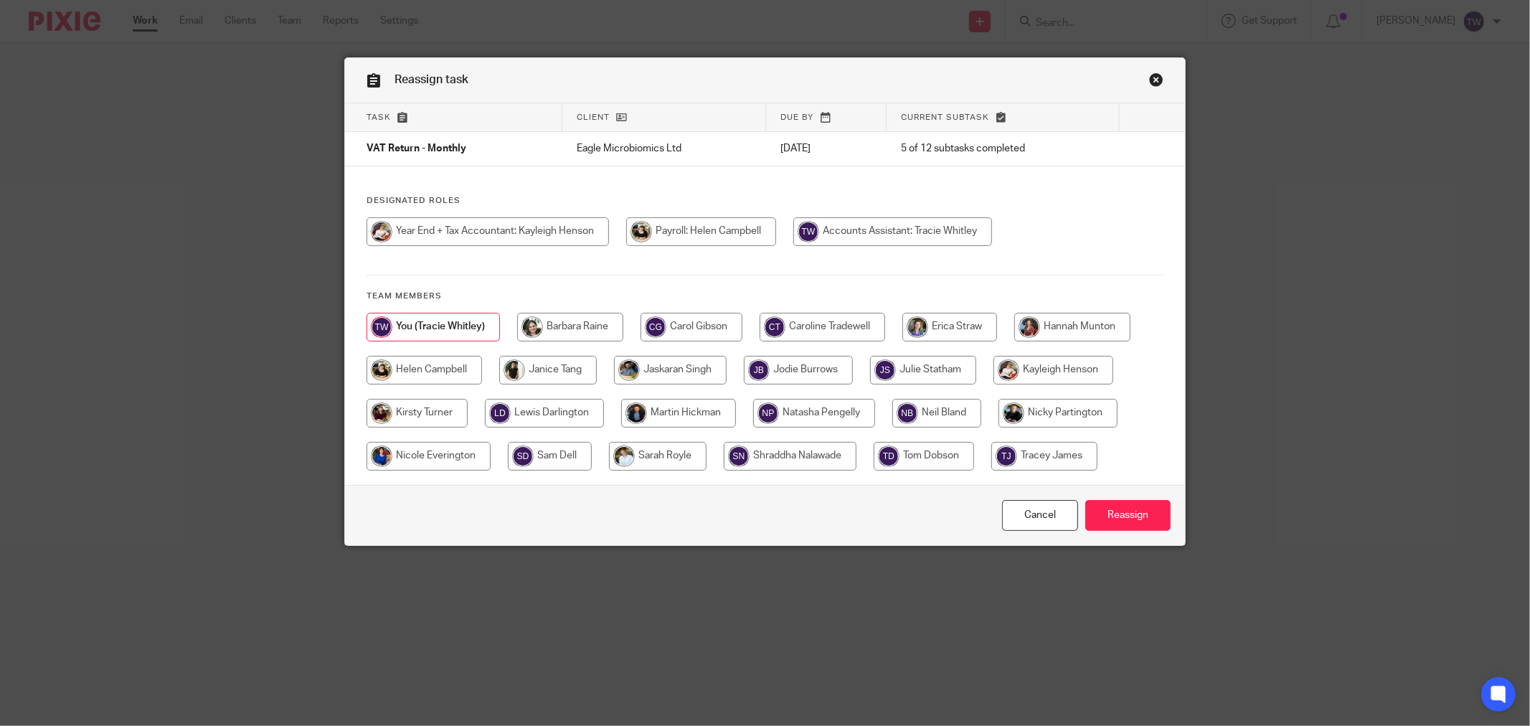
click at [719, 237] on input "radio" at bounding box center [701, 231] width 150 height 29
radio input "true"
click at [1121, 517] on input "Reassign" at bounding box center [1127, 515] width 85 height 31
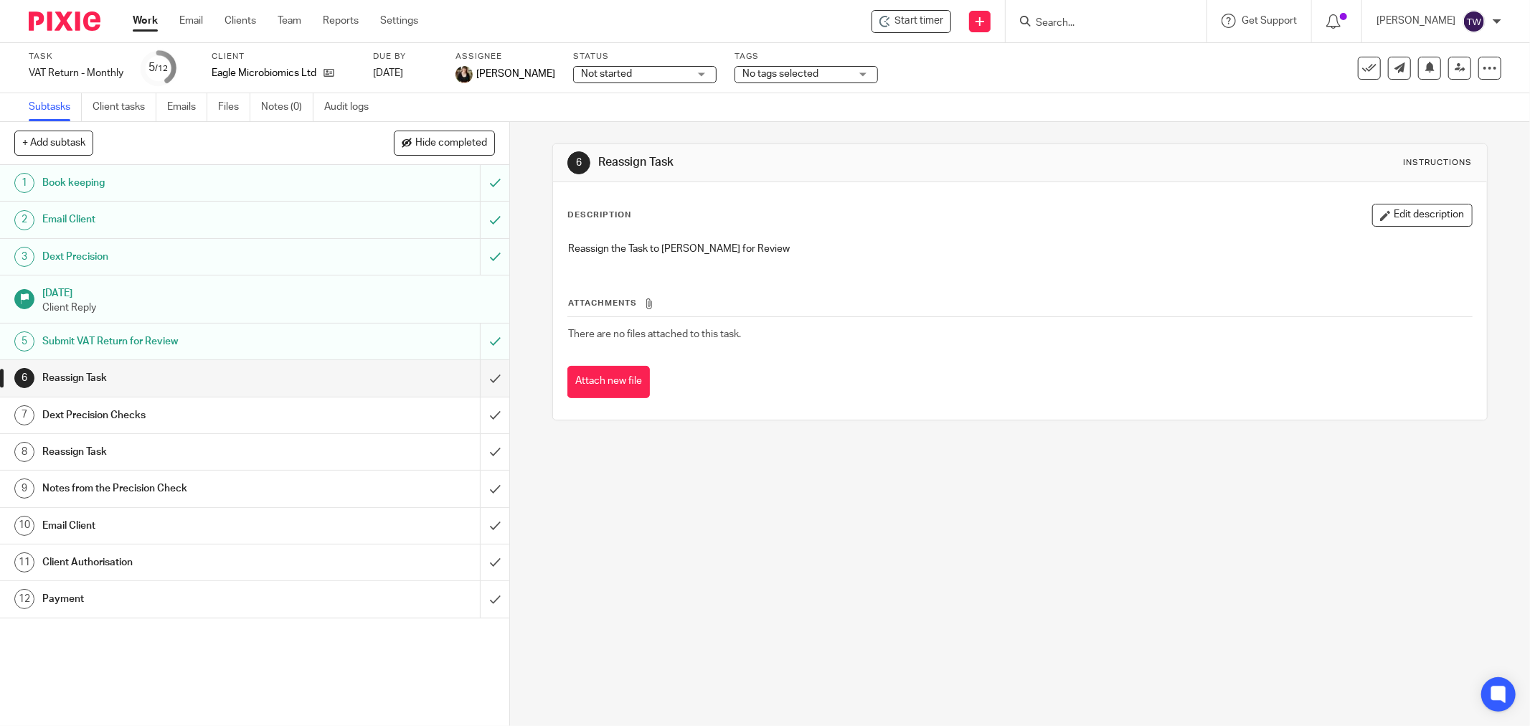
click at [1114, 24] on input "Search" at bounding box center [1098, 23] width 129 height 13
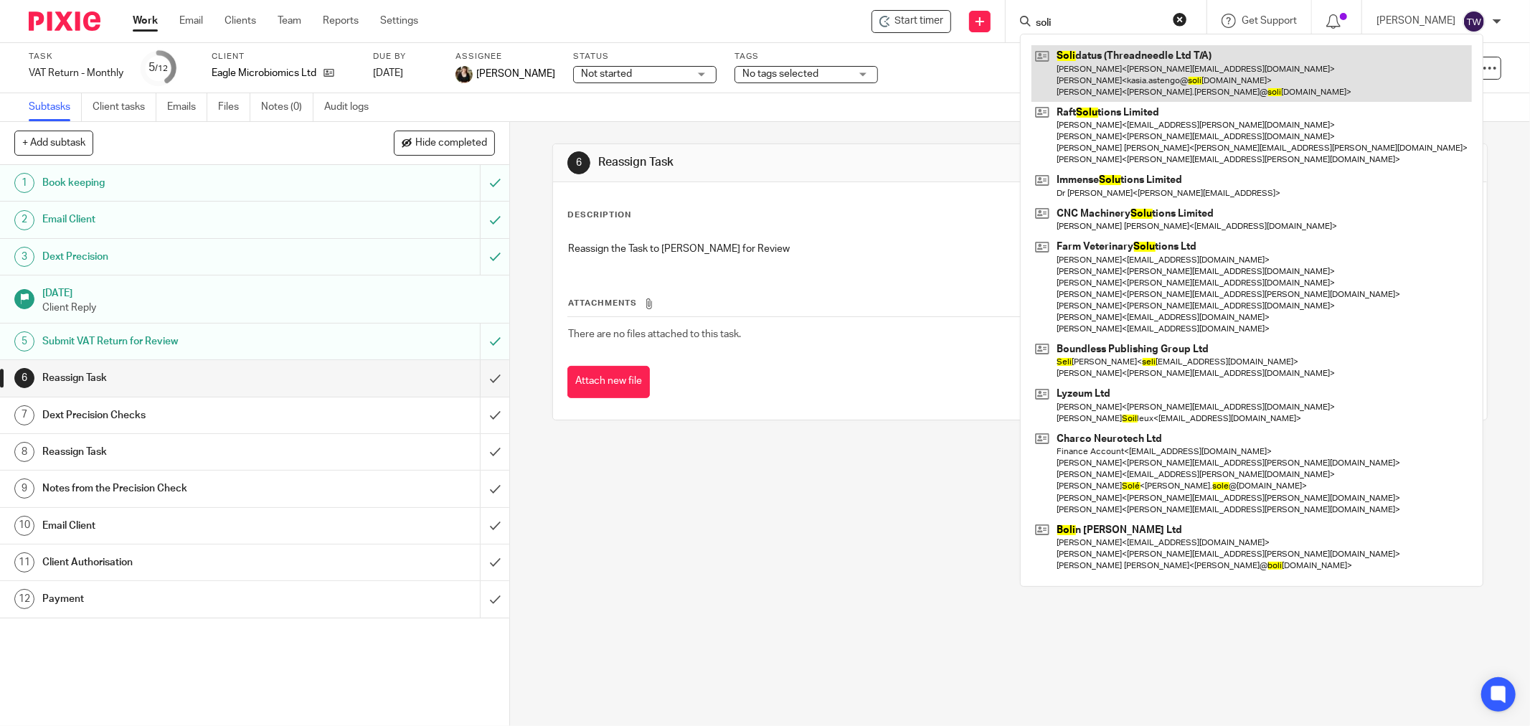
type input "soli"
click at [1226, 68] on link at bounding box center [1251, 73] width 440 height 57
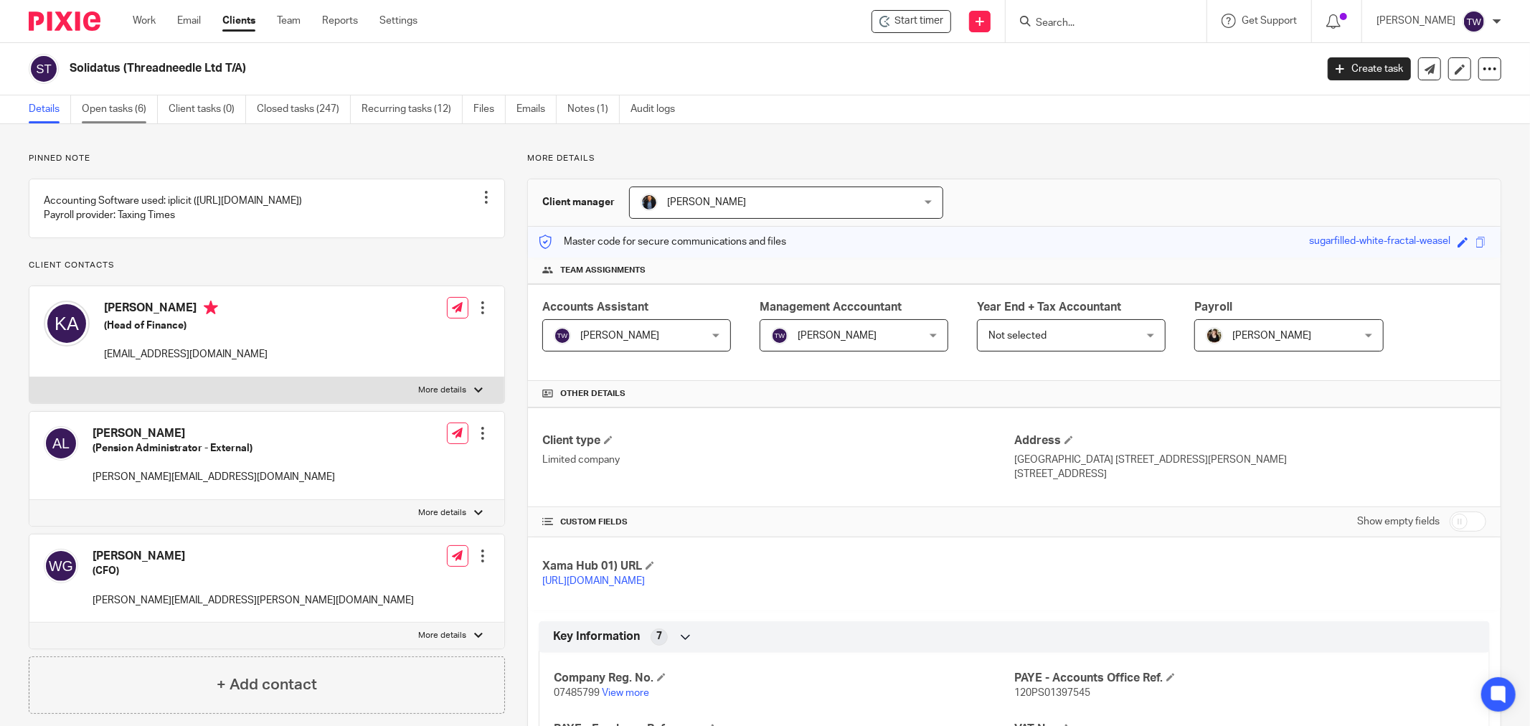
click at [118, 110] on link "Open tasks (6)" at bounding box center [120, 109] width 76 height 28
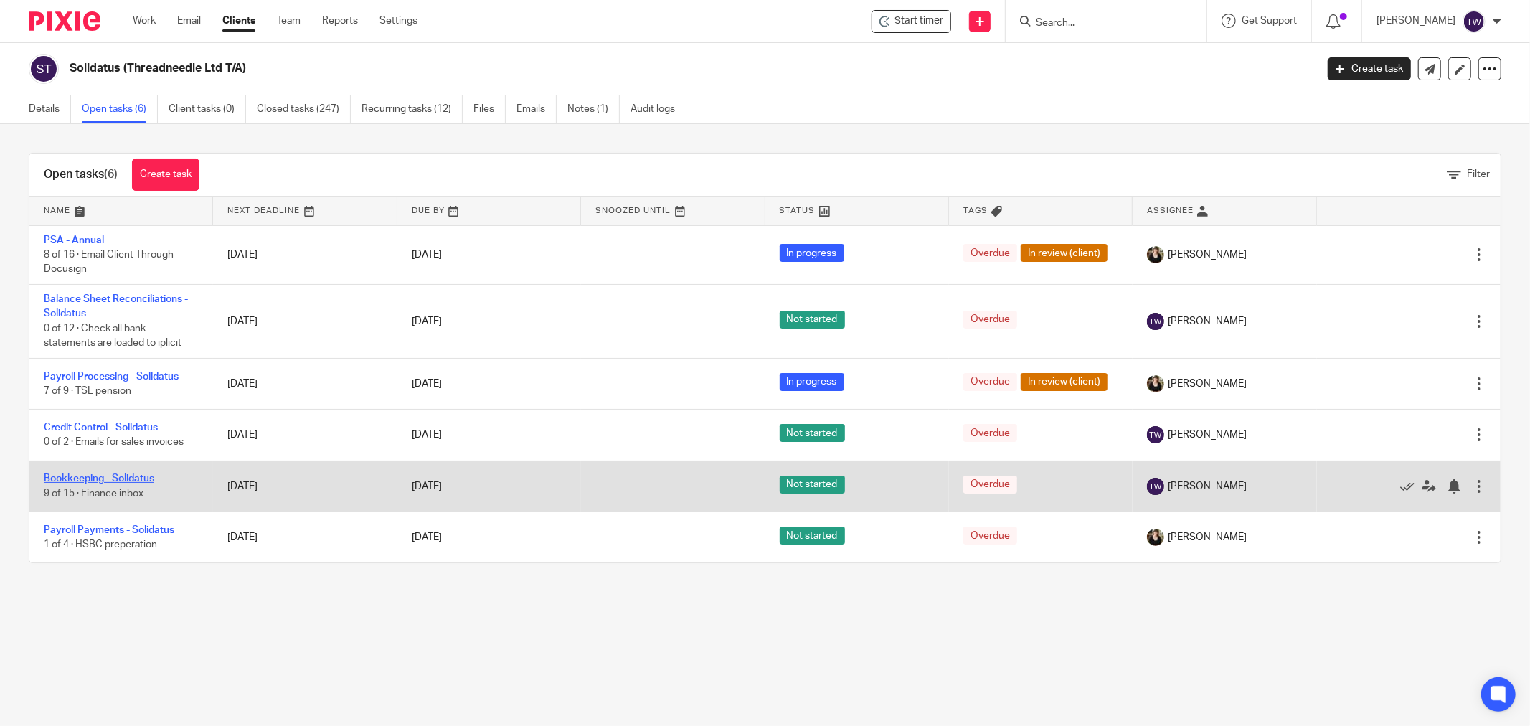
click at [122, 478] on link "Bookkeeping - Solidatus" at bounding box center [99, 478] width 110 height 10
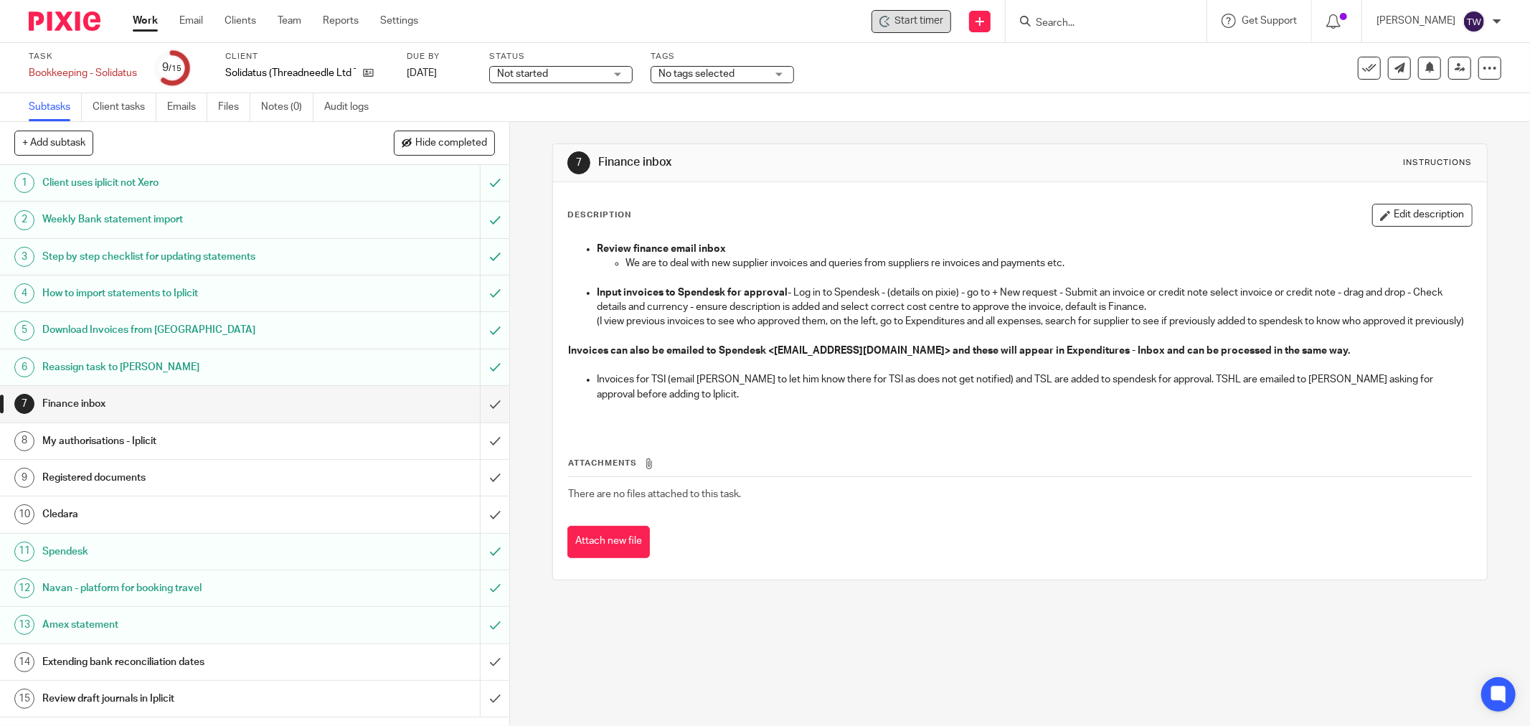
click at [914, 29] on div "Start timer" at bounding box center [911, 21] width 80 height 23
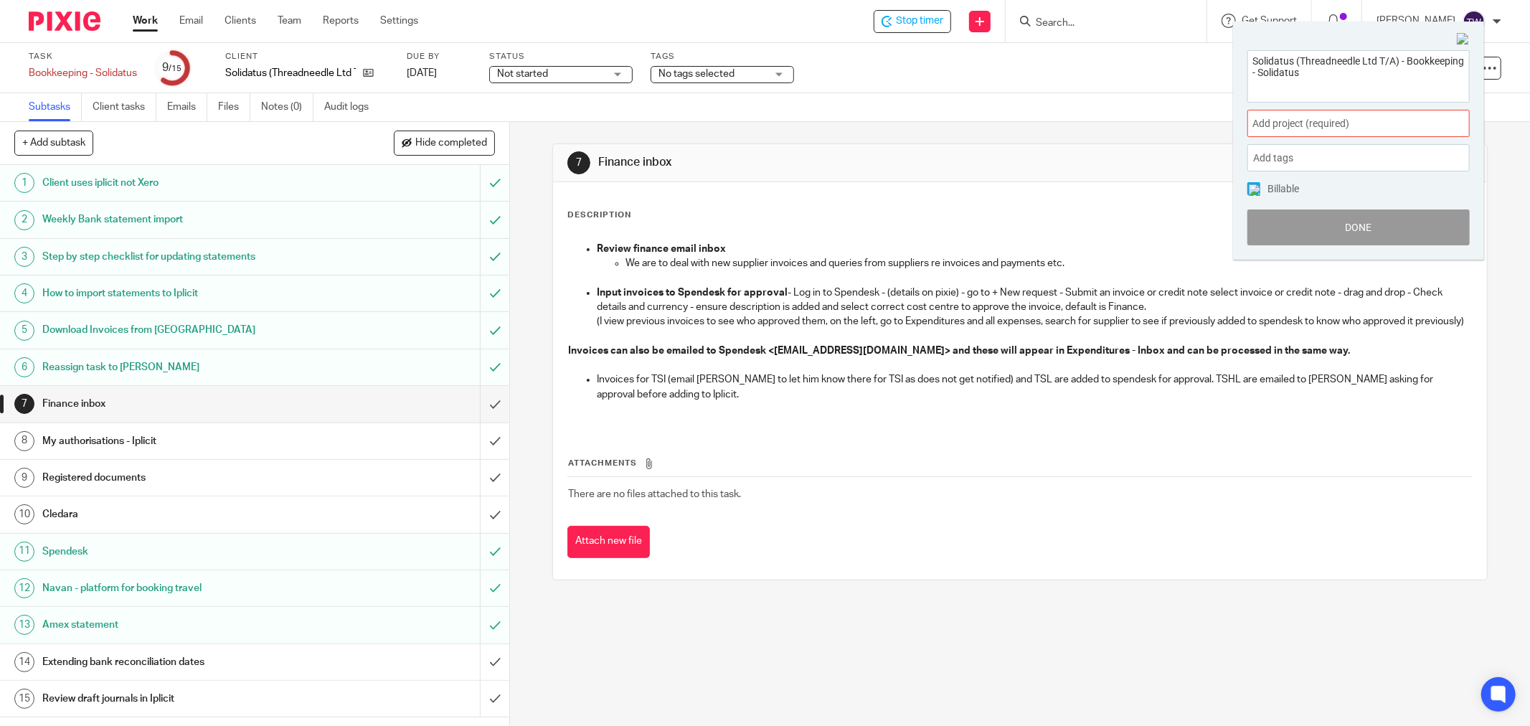
click at [1384, 131] on span "Add project (required) :" at bounding box center [1342, 123] width 181 height 15
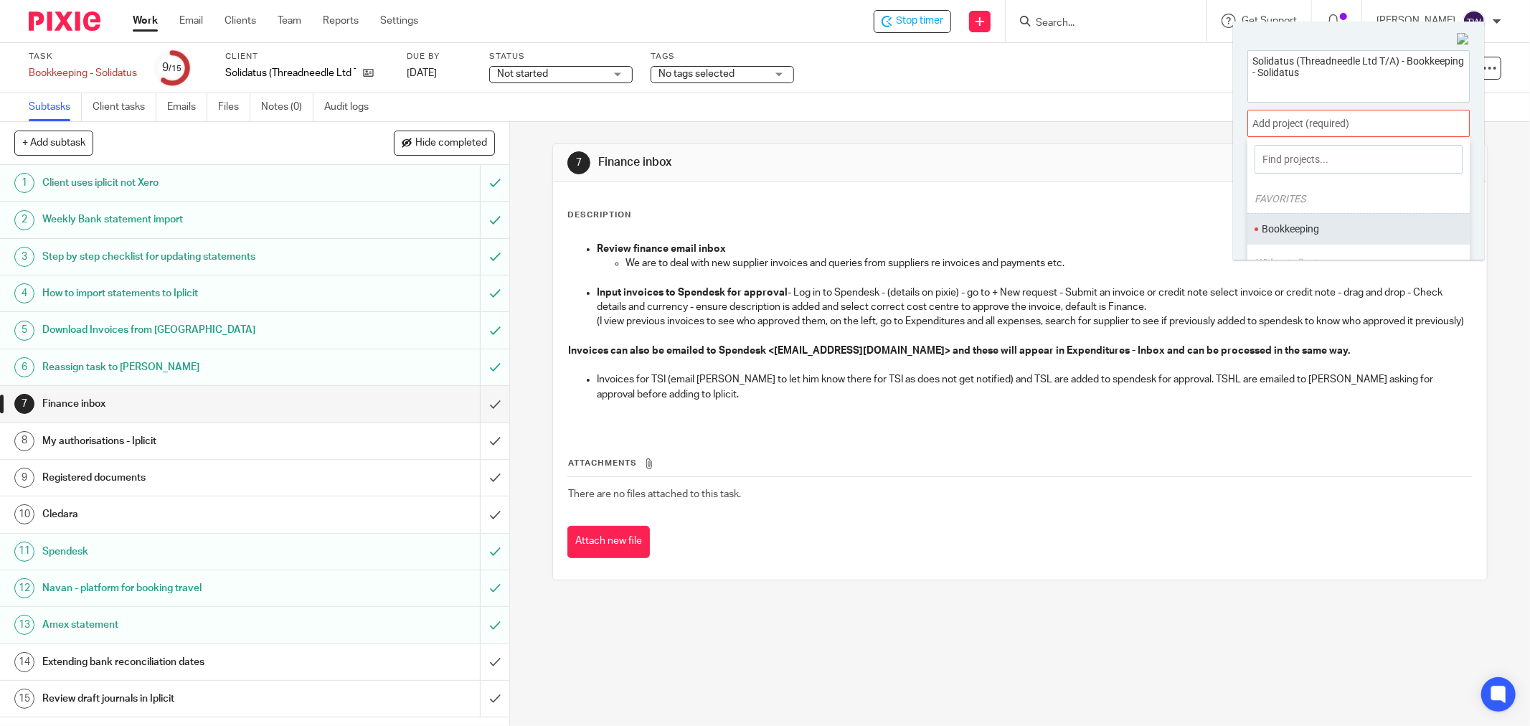
click at [1331, 218] on ul "Bookkeeping" at bounding box center [1358, 228] width 222 height 31
click at [1325, 226] on li "Bookkeeping" at bounding box center [1355, 229] width 187 height 15
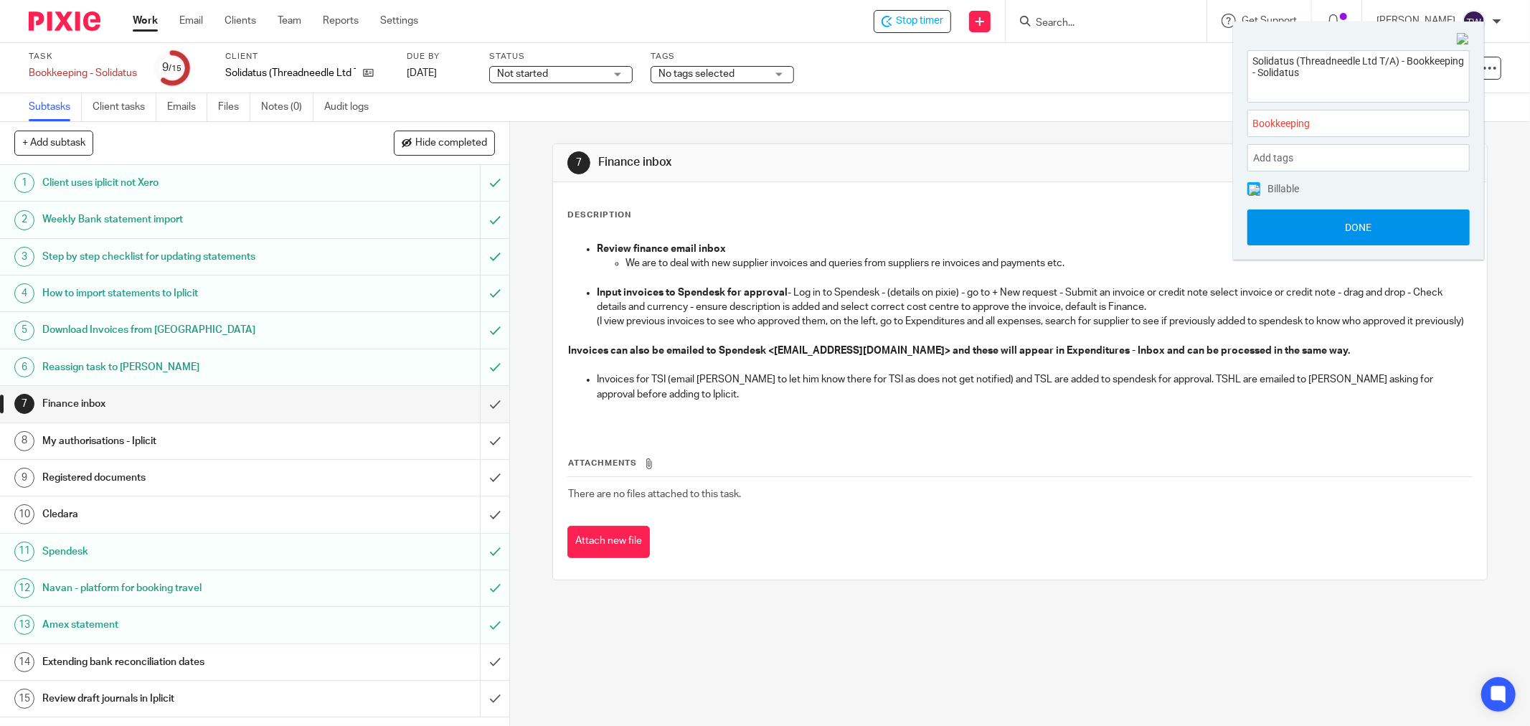
click at [1299, 231] on button "Done" at bounding box center [1358, 227] width 222 height 36
